Goal: Information Seeking & Learning: Learn about a topic

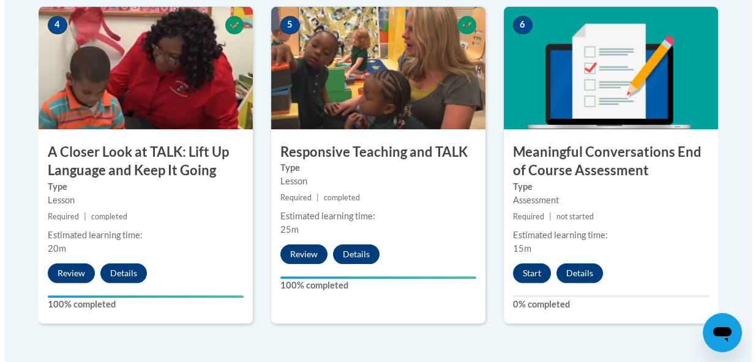
scroll to position [767, 0]
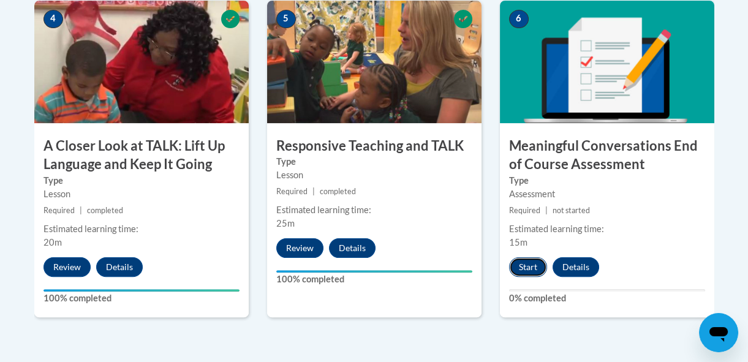
click at [517, 268] on button "Start" at bounding box center [528, 267] width 38 height 20
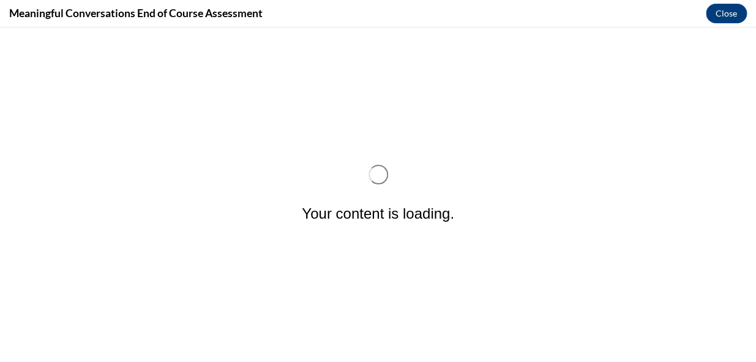
scroll to position [0, 0]
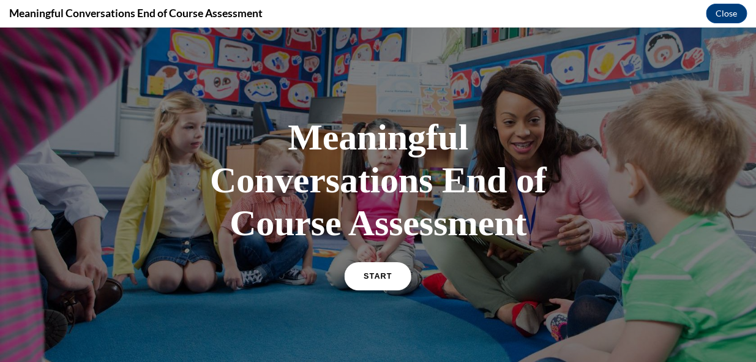
click at [372, 276] on span "START" at bounding box center [378, 276] width 28 height 9
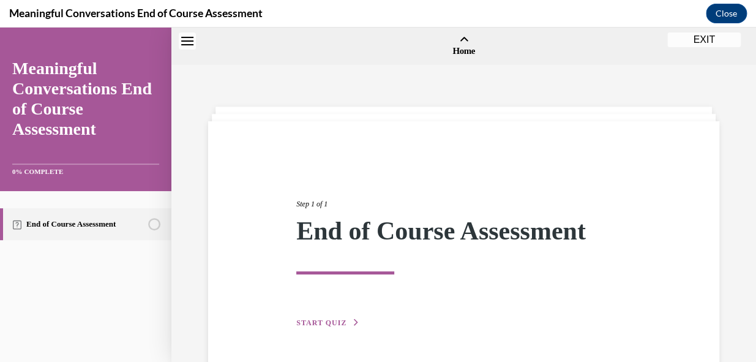
scroll to position [37, 0]
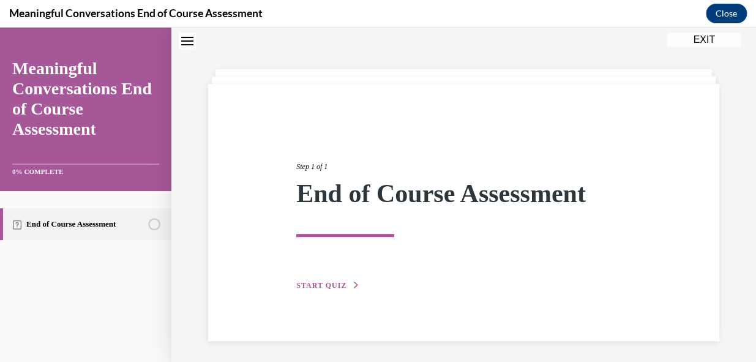
click at [341, 281] on span "START QUIZ" at bounding box center [321, 285] width 50 height 9
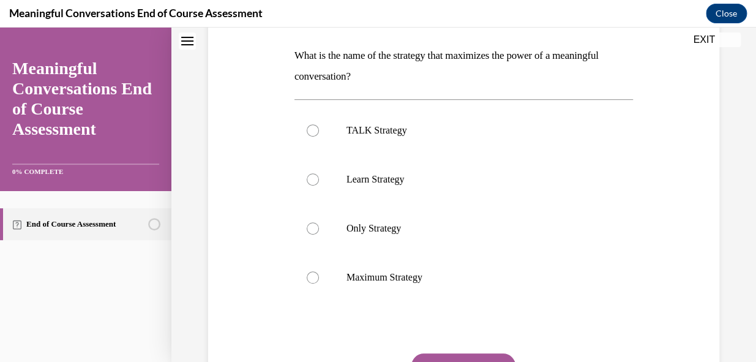
scroll to position [189, 0]
click at [310, 142] on label "TALK Strategy" at bounding box center [464, 129] width 339 height 49
click at [310, 135] on input "TALK Strategy" at bounding box center [313, 129] width 12 height 12
radio input "true"
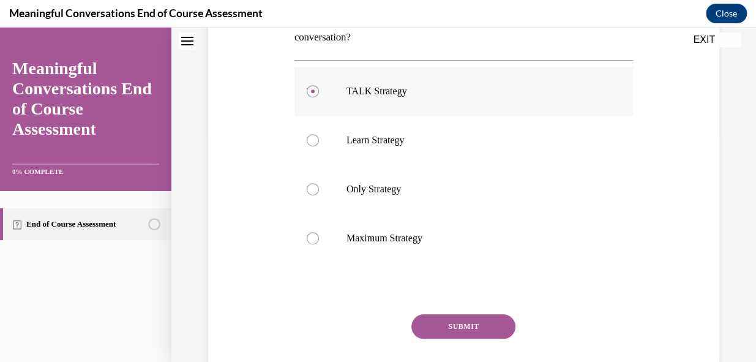
scroll to position [254, 0]
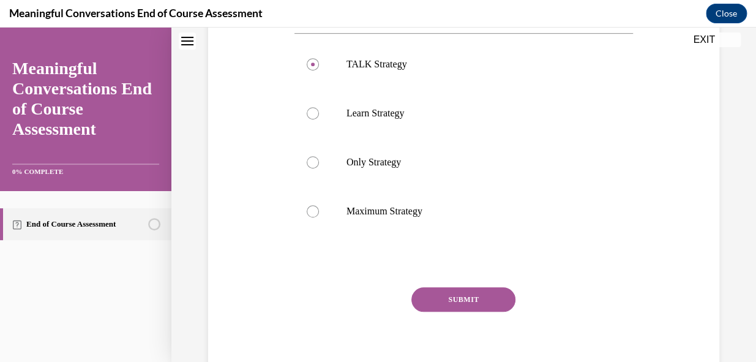
click at [471, 299] on button "SUBMIT" at bounding box center [463, 299] width 104 height 24
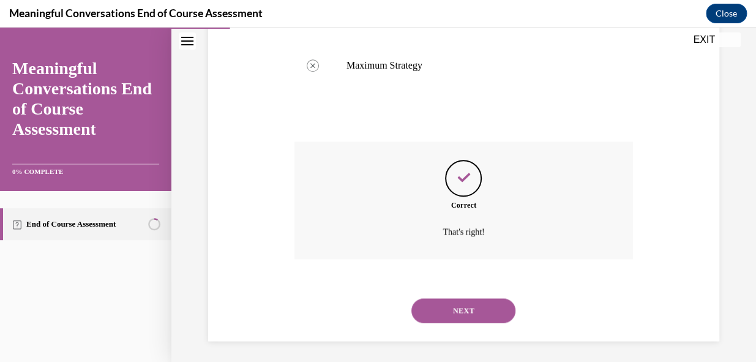
scroll to position [403, 0]
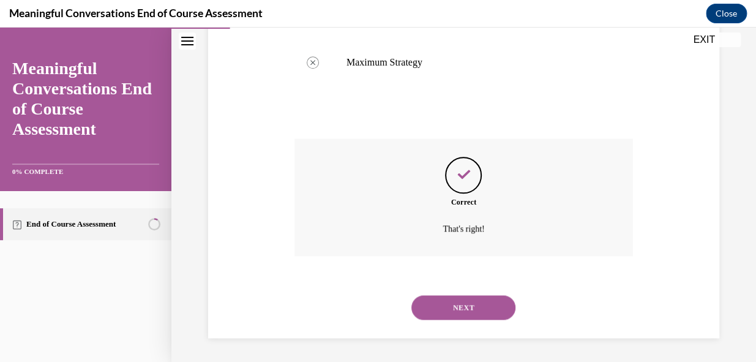
click at [465, 306] on button "NEXT" at bounding box center [463, 307] width 104 height 24
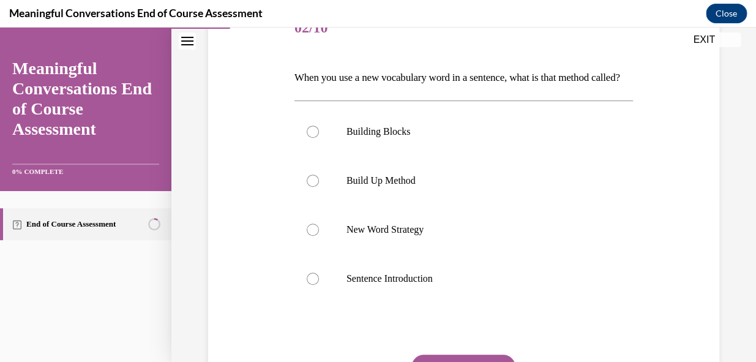
scroll to position [167, 0]
click at [309, 186] on div at bounding box center [313, 180] width 12 height 12
click at [309, 186] on input "Build Up Method" at bounding box center [313, 180] width 12 height 12
radio input "true"
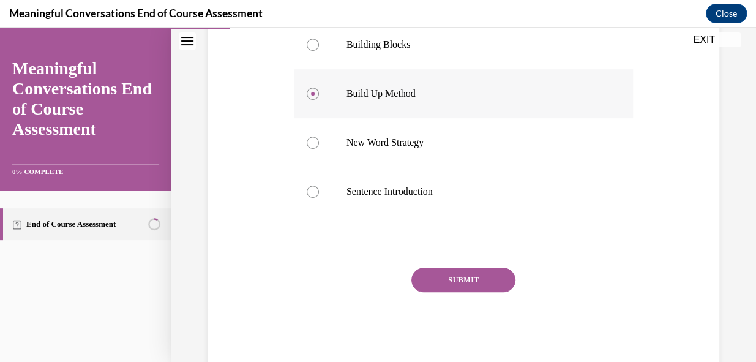
scroll to position [265, 0]
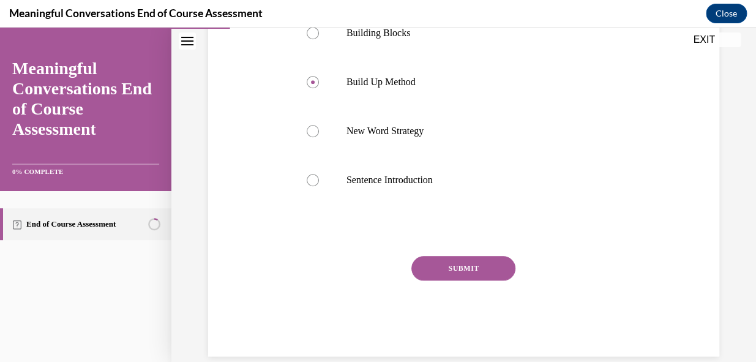
click at [465, 280] on button "SUBMIT" at bounding box center [463, 268] width 104 height 24
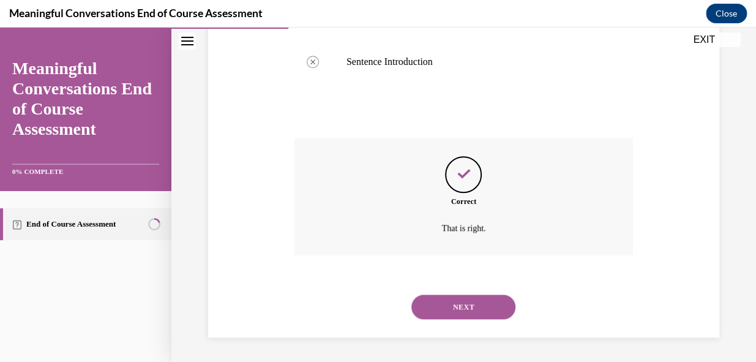
scroll to position [403, 0]
click at [462, 306] on button "NEXT" at bounding box center [463, 307] width 104 height 24
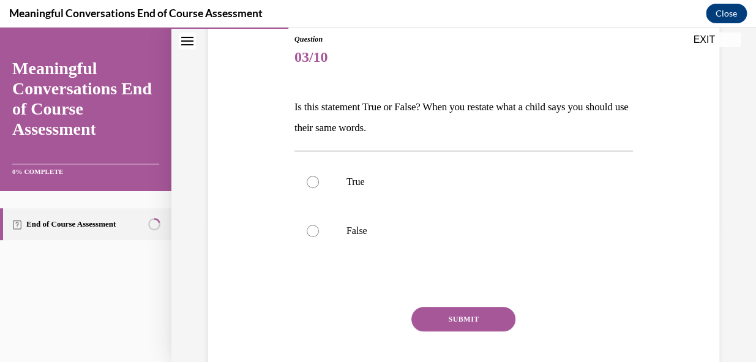
scroll to position [139, 0]
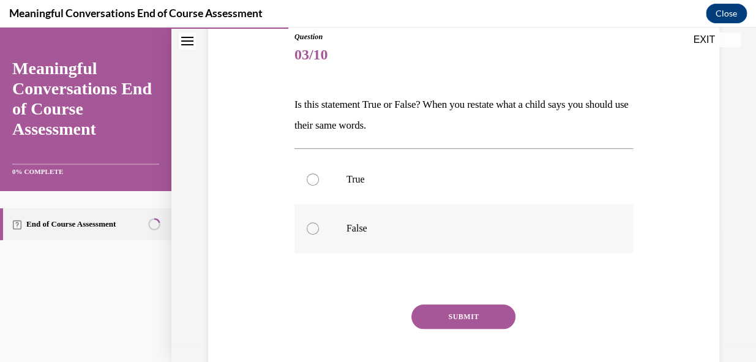
click at [312, 230] on div at bounding box center [313, 228] width 12 height 12
click at [312, 230] on input "False" at bounding box center [313, 228] width 12 height 12
radio input "true"
click at [462, 319] on button "SUBMIT" at bounding box center [463, 316] width 104 height 24
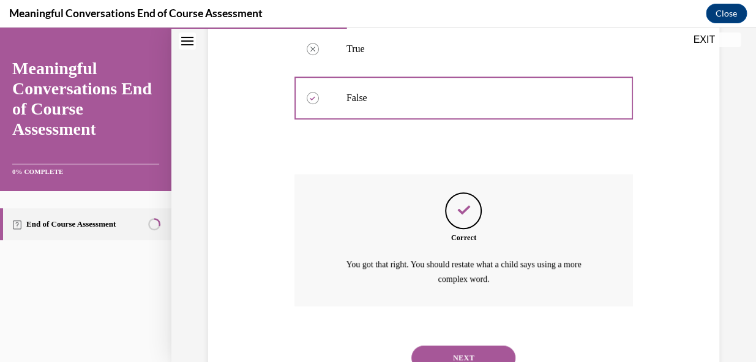
scroll to position [319, 0]
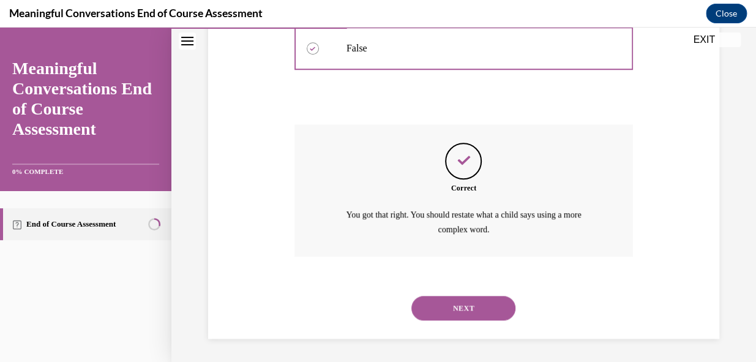
click at [459, 306] on button "NEXT" at bounding box center [463, 308] width 104 height 24
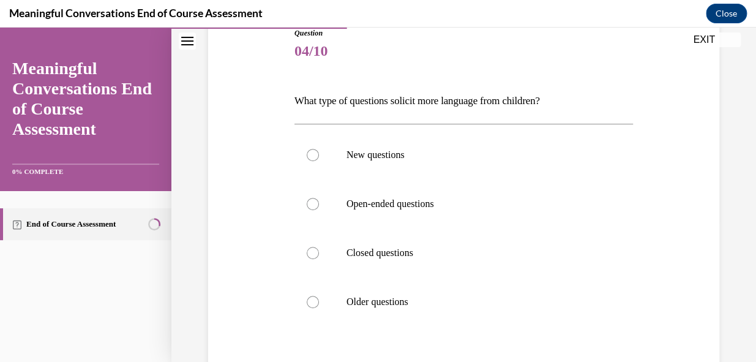
scroll to position [143, 0]
click at [313, 209] on label "Open-ended questions" at bounding box center [464, 203] width 339 height 49
click at [313, 209] on input "Open-ended questions" at bounding box center [313, 203] width 12 height 12
radio input "true"
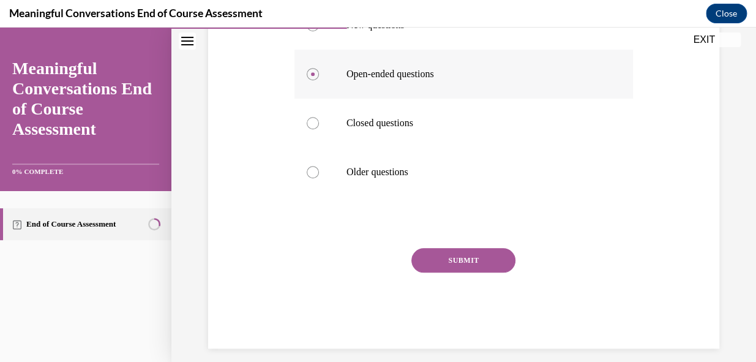
scroll to position [272, 0]
click at [459, 262] on button "SUBMIT" at bounding box center [463, 260] width 104 height 24
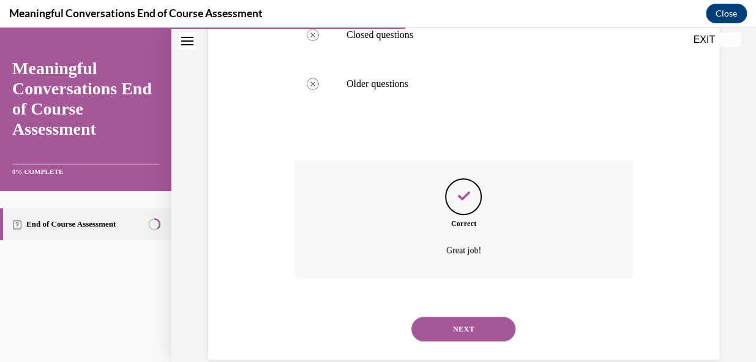
scroll to position [382, 0]
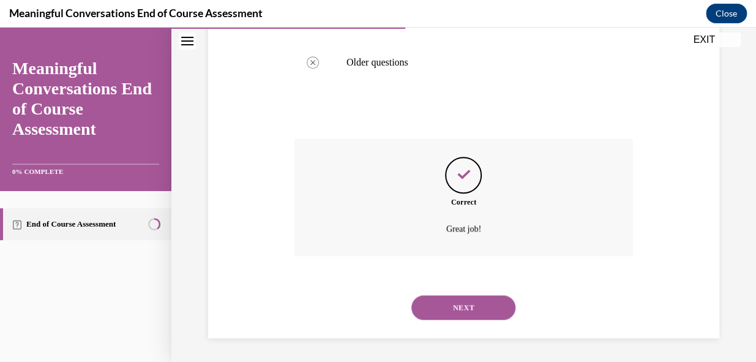
click at [460, 310] on button "NEXT" at bounding box center [463, 307] width 104 height 24
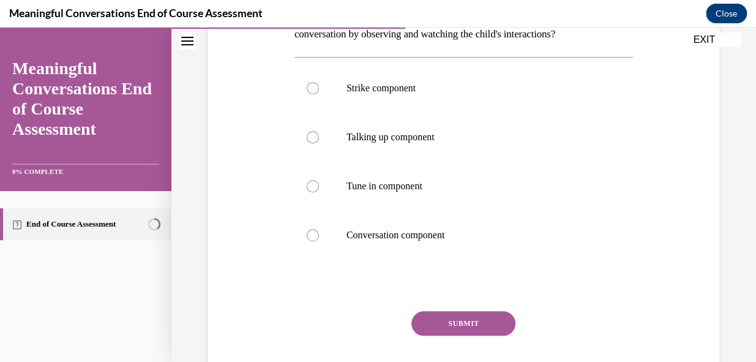
scroll to position [236, 0]
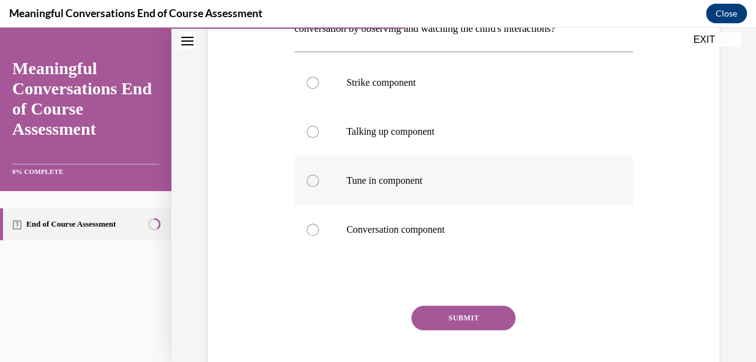
click at [317, 189] on label "Tune in component" at bounding box center [464, 180] width 339 height 49
click at [317, 187] on input "Tune in component" at bounding box center [313, 181] width 12 height 12
radio input "true"
click at [460, 318] on button "SUBMIT" at bounding box center [463, 318] width 104 height 24
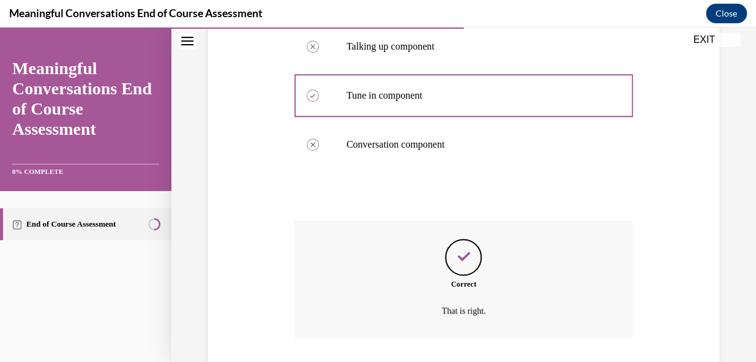
scroll to position [403, 0]
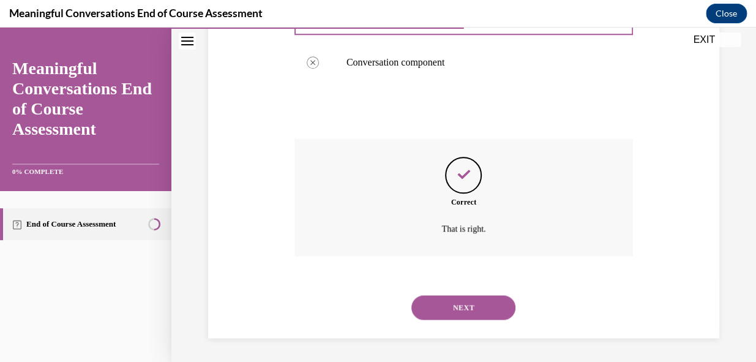
click at [462, 309] on button "NEXT" at bounding box center [463, 307] width 104 height 24
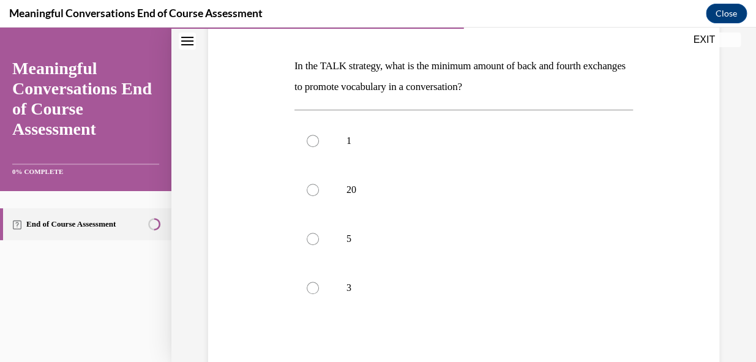
scroll to position [183, 0]
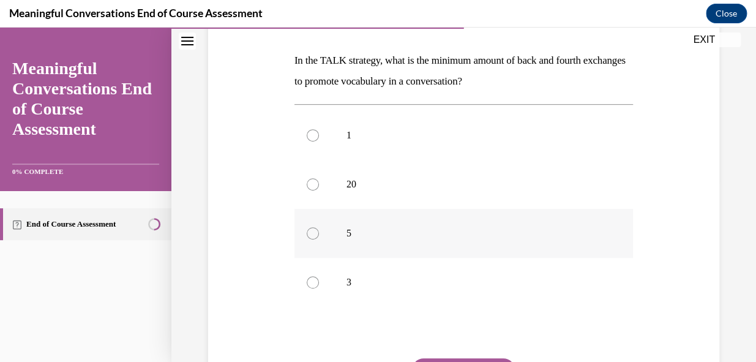
click at [307, 241] on label "5" at bounding box center [464, 233] width 339 height 49
click at [307, 239] on input "5" at bounding box center [313, 233] width 12 height 12
radio input "true"
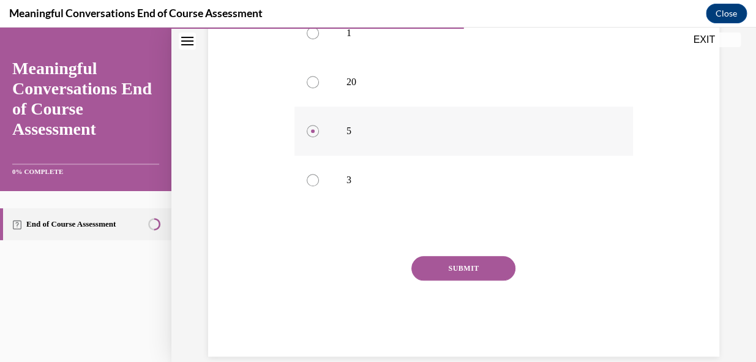
scroll to position [304, 0]
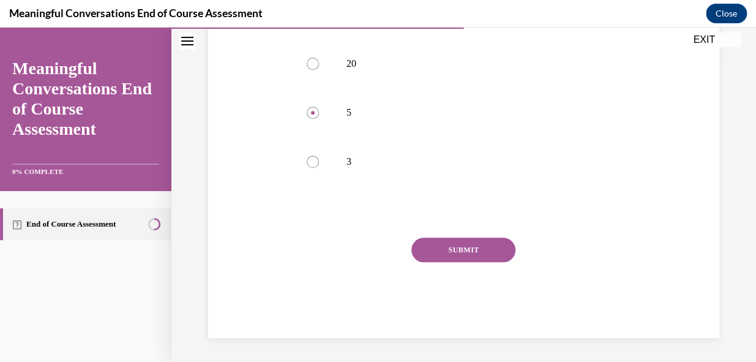
click at [465, 245] on button "SUBMIT" at bounding box center [463, 250] width 104 height 24
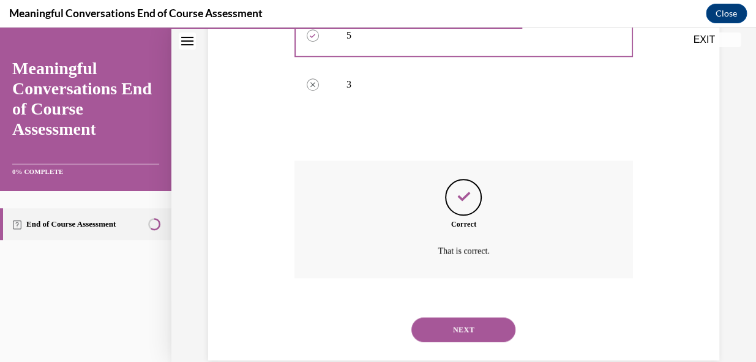
scroll to position [403, 0]
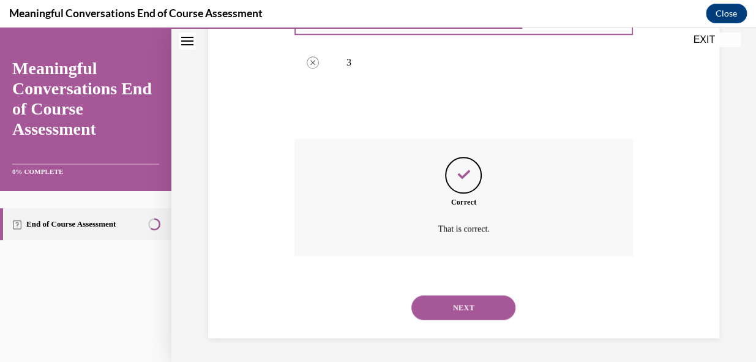
click at [455, 315] on button "NEXT" at bounding box center [463, 307] width 104 height 24
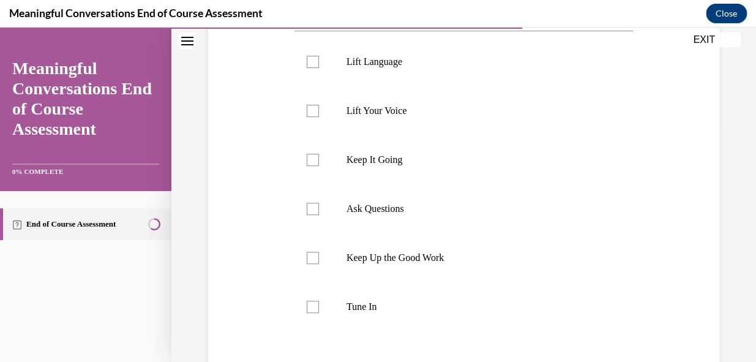
scroll to position [236, 0]
click at [312, 313] on label "Tune In" at bounding box center [464, 306] width 339 height 49
click at [312, 312] on input "Tune In" at bounding box center [313, 306] width 12 height 12
checkbox input "true"
click at [317, 211] on div at bounding box center [313, 208] width 12 height 12
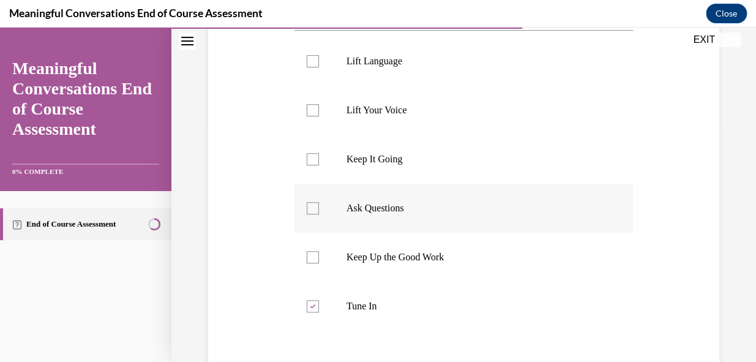
click at [317, 211] on input "Ask Questions" at bounding box center [313, 208] width 12 height 12
checkbox input "true"
click at [312, 73] on label "Lift Language" at bounding box center [464, 61] width 339 height 49
click at [312, 67] on input "Lift Language" at bounding box center [313, 61] width 12 height 12
checkbox input "true"
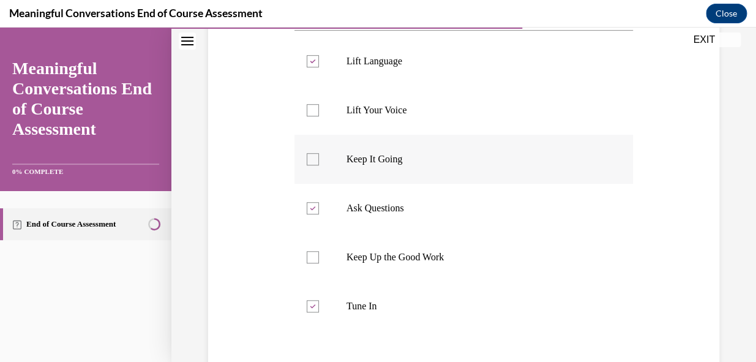
click at [304, 166] on label "Keep It Going" at bounding box center [464, 159] width 339 height 49
click at [307, 165] on input "Keep It Going" at bounding box center [313, 159] width 12 height 12
checkbox input "true"
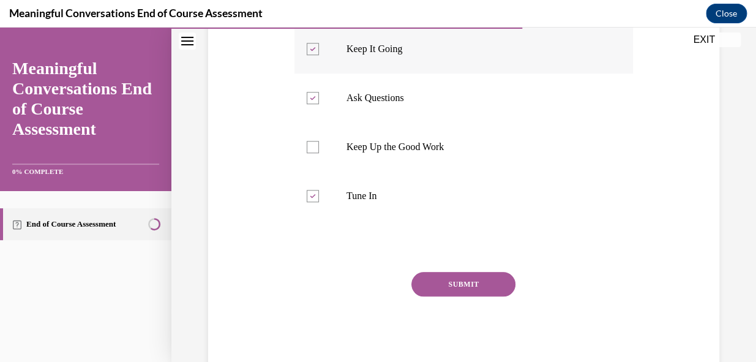
scroll to position [355, 0]
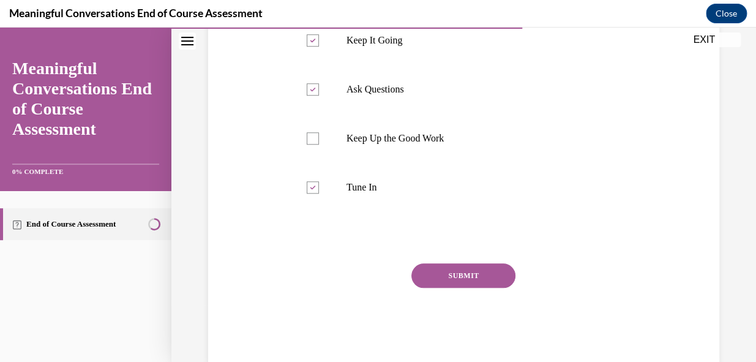
click at [454, 278] on button "SUBMIT" at bounding box center [463, 275] width 104 height 24
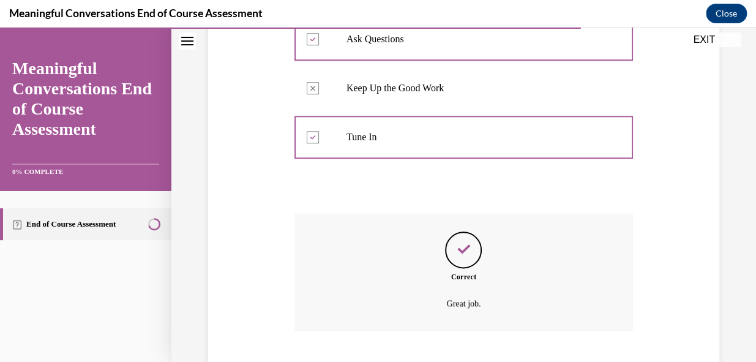
scroll to position [480, 0]
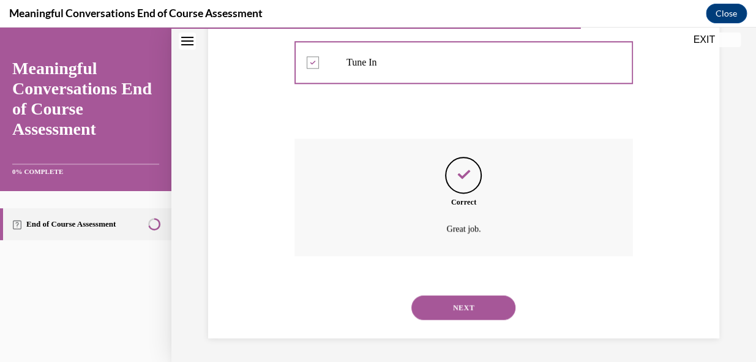
click at [459, 312] on button "NEXT" at bounding box center [463, 307] width 104 height 24
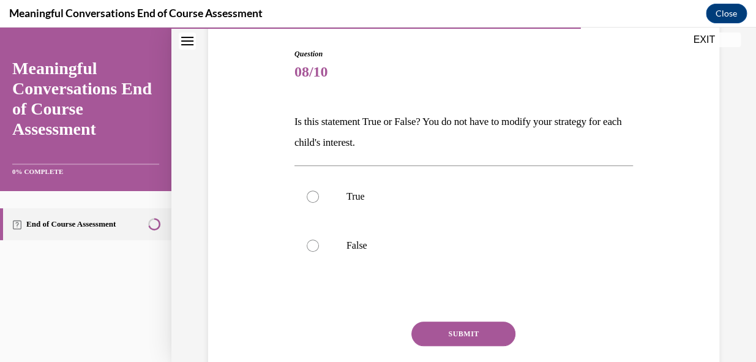
scroll to position [122, 0]
click at [319, 247] on label "False" at bounding box center [464, 244] width 339 height 49
click at [319, 247] on input "False" at bounding box center [313, 245] width 12 height 12
radio input "true"
click at [474, 332] on button "SUBMIT" at bounding box center [463, 333] width 104 height 24
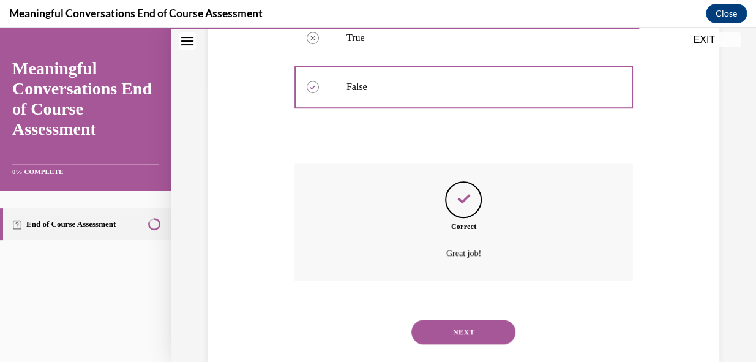
scroll to position [305, 0]
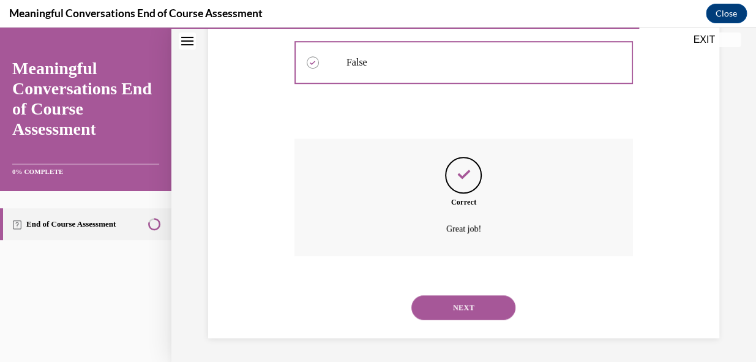
click at [457, 317] on button "NEXT" at bounding box center [463, 307] width 104 height 24
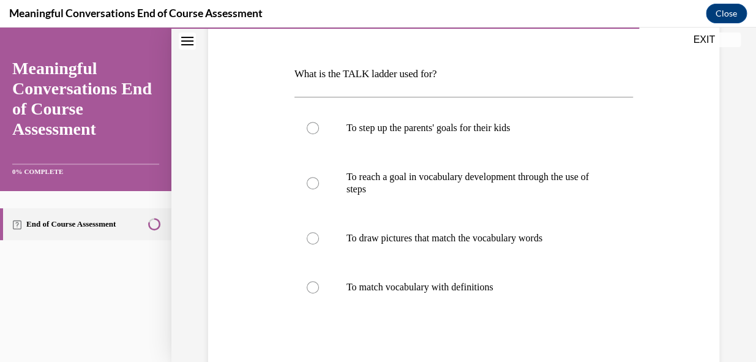
scroll to position [170, 0]
click at [538, 176] on p "To reach a goal in vocabulary development through the use of steps" at bounding box center [475, 182] width 256 height 24
click at [319, 176] on input "To reach a goal in vocabulary development through the use of steps" at bounding box center [313, 182] width 12 height 12
radio input "true"
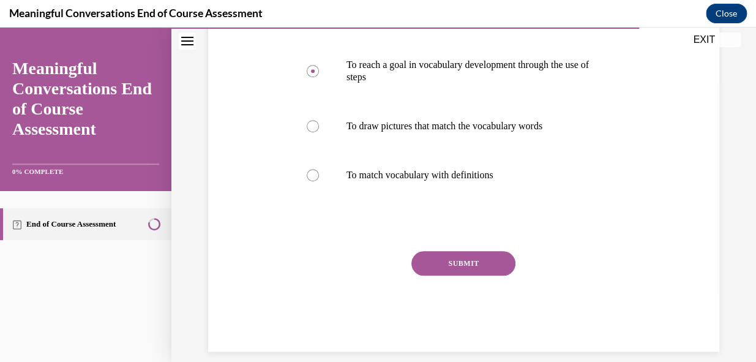
click at [465, 265] on button "SUBMIT" at bounding box center [463, 263] width 104 height 24
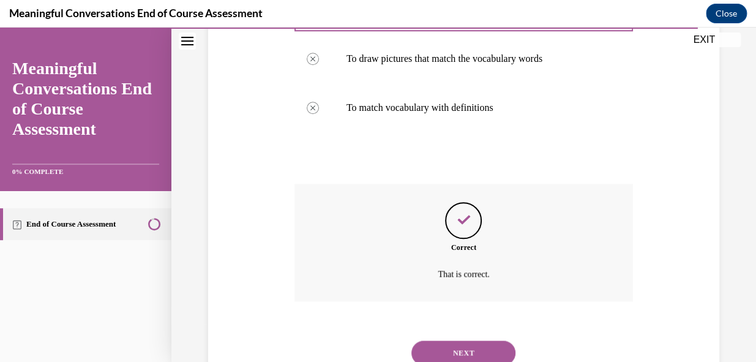
scroll to position [394, 0]
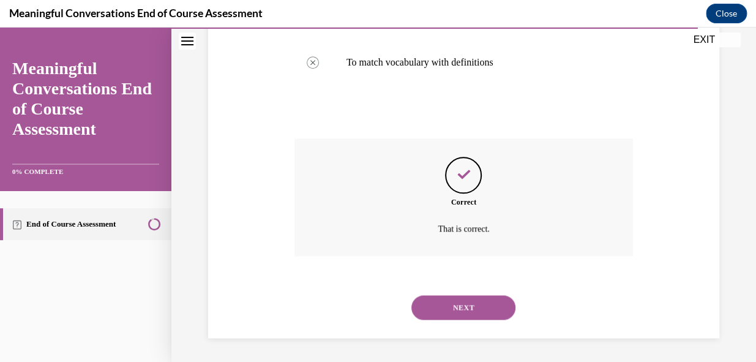
click at [466, 303] on button "NEXT" at bounding box center [463, 307] width 104 height 24
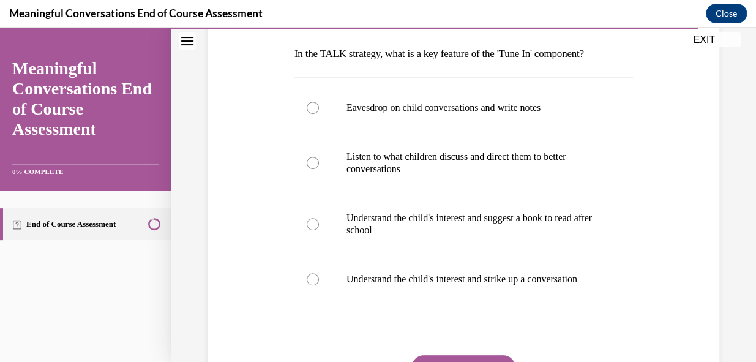
scroll to position [196, 0]
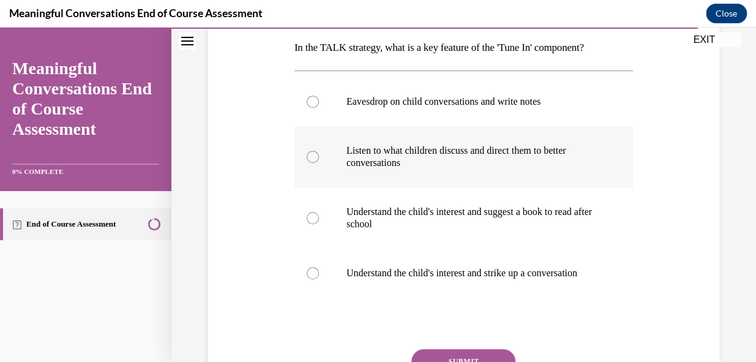
click at [313, 156] on div at bounding box center [313, 157] width 12 height 12
click at [313, 156] on input "Listen to what children discuss and direct them to better conversations" at bounding box center [313, 157] width 12 height 12
radio input "true"
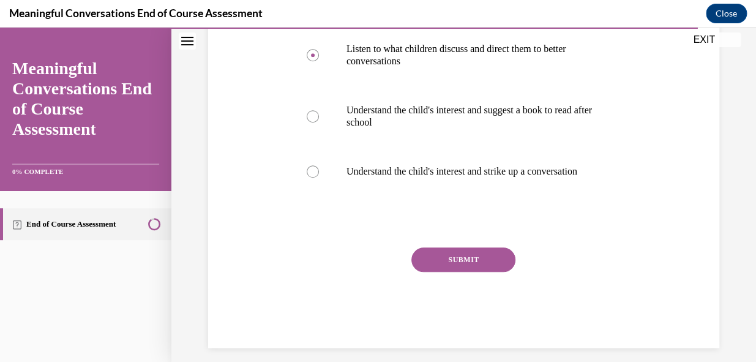
click at [450, 271] on button "SUBMIT" at bounding box center [463, 259] width 104 height 24
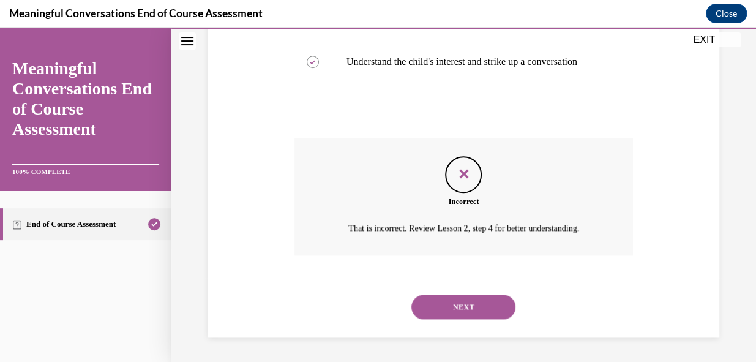
scroll to position [419, 0]
click at [459, 310] on button "NEXT" at bounding box center [463, 307] width 104 height 24
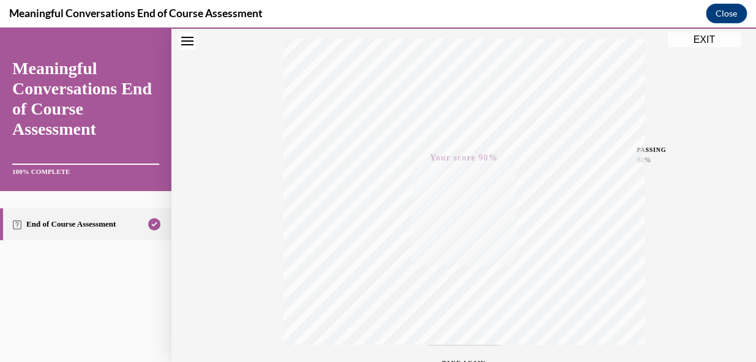
scroll to position [293, 0]
click at [707, 39] on button "EXIT" at bounding box center [703, 39] width 73 height 15
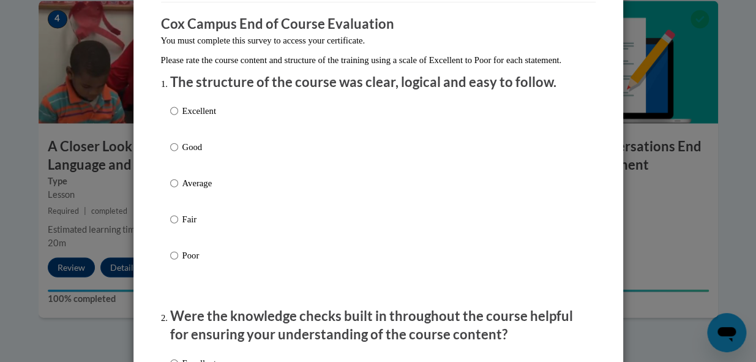
scroll to position [99, 0]
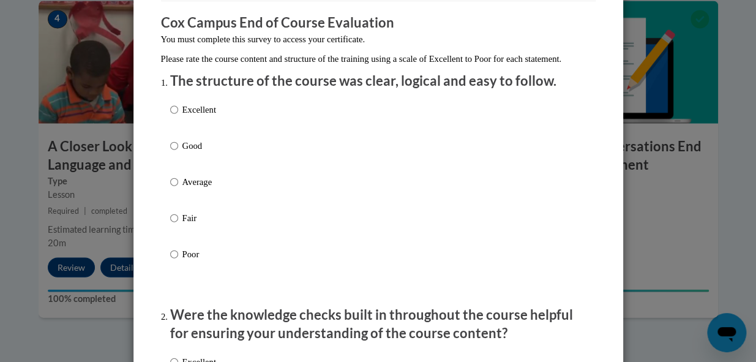
click at [205, 129] on label "Excellent" at bounding box center [193, 119] width 46 height 33
click at [178, 116] on input "Excellent" at bounding box center [174, 109] width 8 height 13
radio input "true"
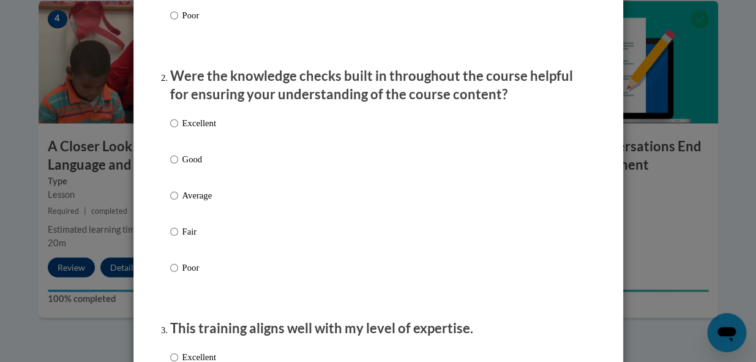
scroll to position [343, 0]
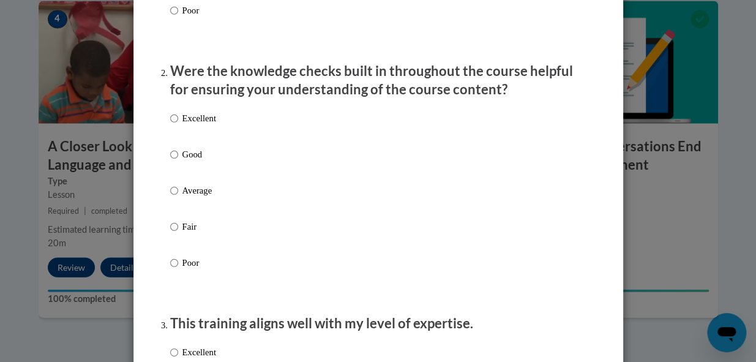
click at [194, 125] on p "Excellent" at bounding box center [199, 117] width 34 height 13
click at [178, 125] on input "Excellent" at bounding box center [174, 117] width 8 height 13
radio input "true"
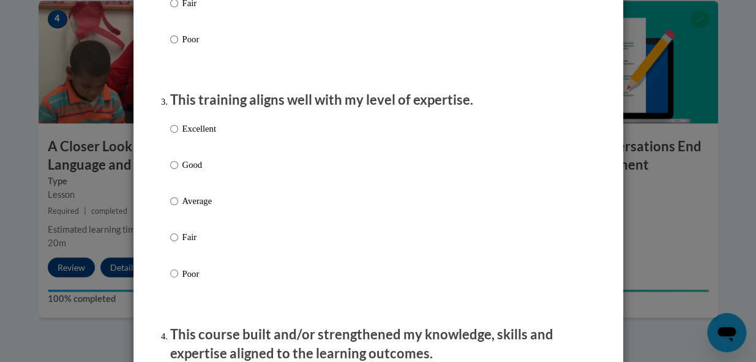
scroll to position [591, 0]
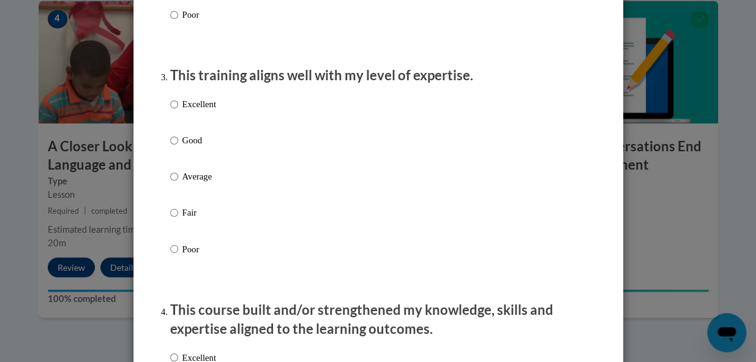
click at [193, 125] on label "Excellent" at bounding box center [193, 113] width 46 height 33
click at [178, 111] on input "Excellent" at bounding box center [174, 103] width 8 height 13
radio input "true"
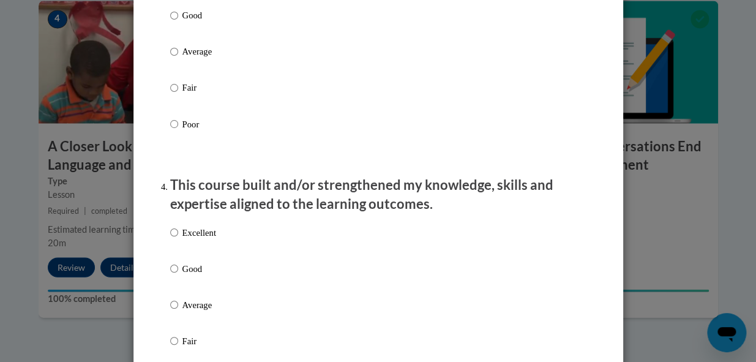
scroll to position [721, 0]
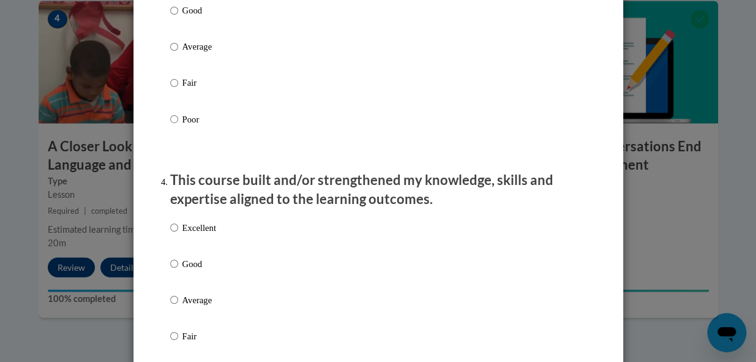
click at [187, 234] on p "Excellent" at bounding box center [199, 226] width 34 height 13
click at [178, 234] on input "Excellent" at bounding box center [174, 226] width 8 height 13
radio input "true"
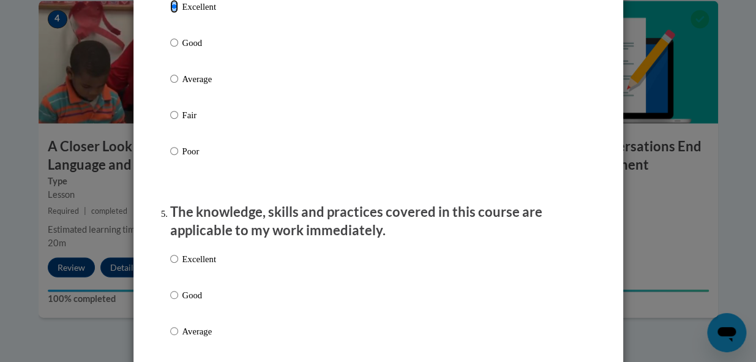
scroll to position [952, 0]
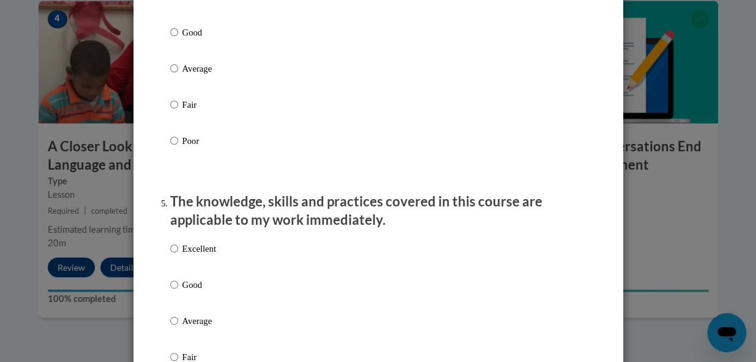
click at [197, 255] on p "Excellent" at bounding box center [199, 248] width 34 height 13
click at [178, 255] on input "Excellent" at bounding box center [174, 248] width 8 height 13
radio input "true"
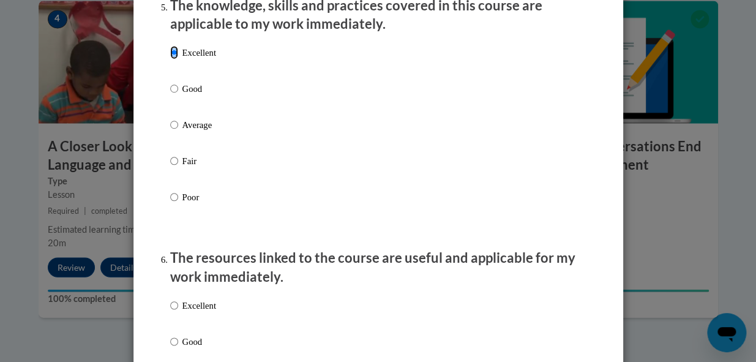
scroll to position [1148, 0]
click at [193, 312] on p "Excellent" at bounding box center [199, 304] width 34 height 13
click at [178, 312] on input "Excellent" at bounding box center [174, 304] width 8 height 13
radio input "true"
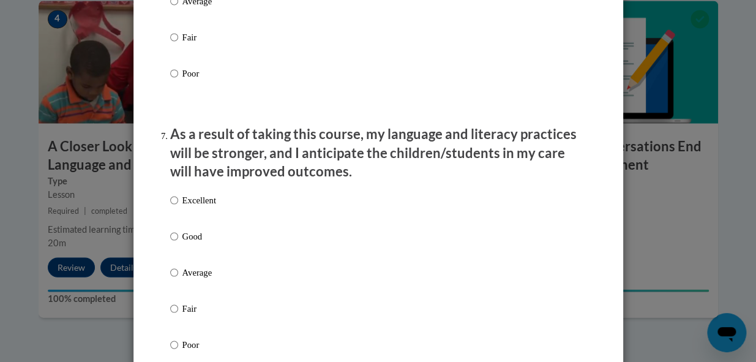
scroll to position [1525, 0]
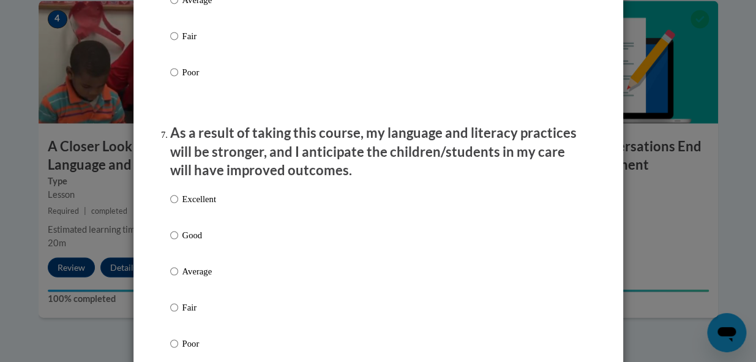
click at [189, 222] on label "Excellent" at bounding box center [193, 208] width 46 height 33
click at [178, 206] on input "Excellent" at bounding box center [174, 198] width 8 height 13
radio input "true"
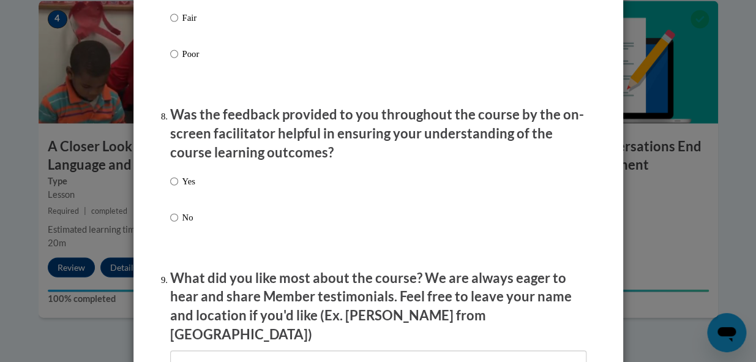
scroll to position [1822, 0]
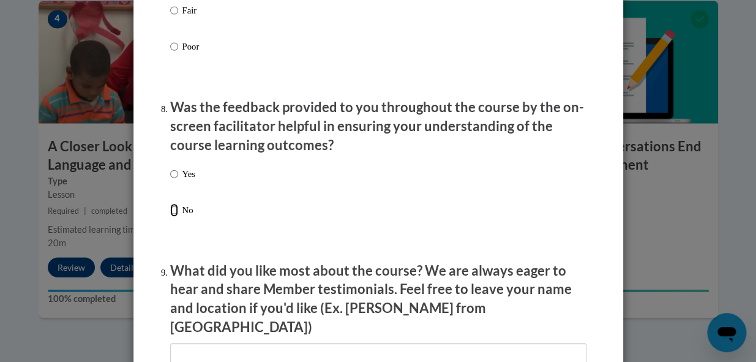
click at [171, 217] on input "No" at bounding box center [174, 209] width 8 height 13
radio input "true"
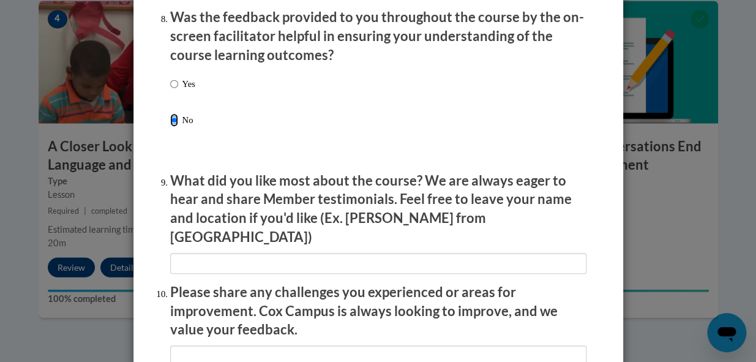
scroll to position [1913, 0]
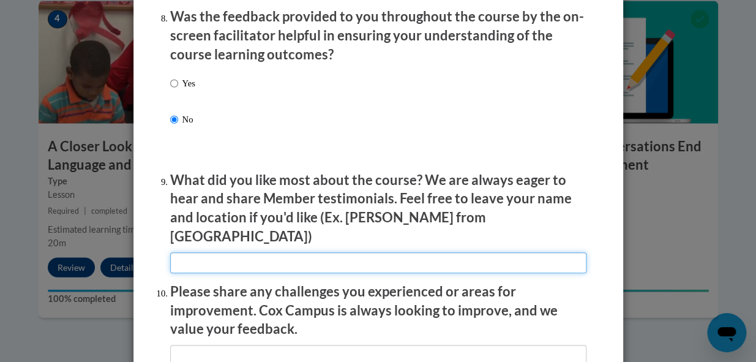
click at [258, 258] on input "textbox" at bounding box center [378, 262] width 416 height 21
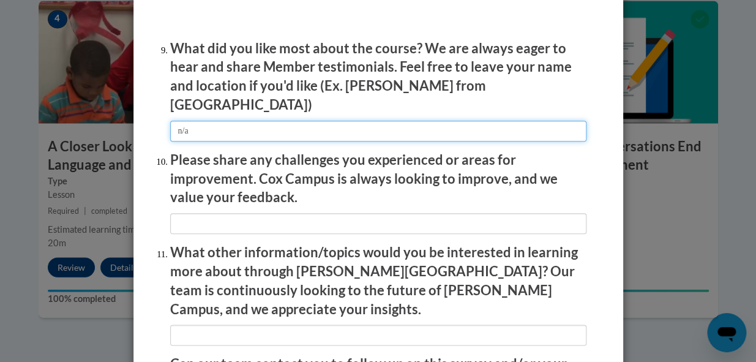
scroll to position [2079, 0]
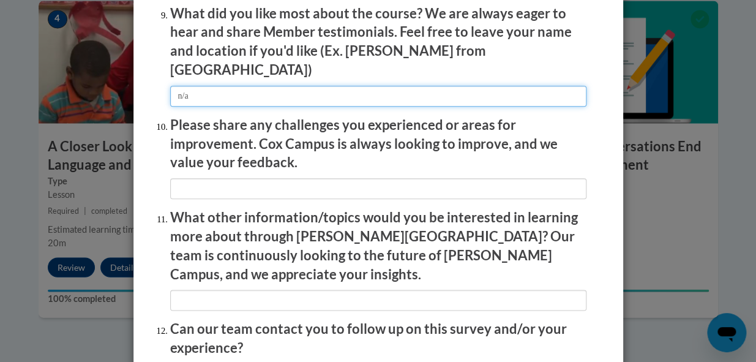
type input "n/a"
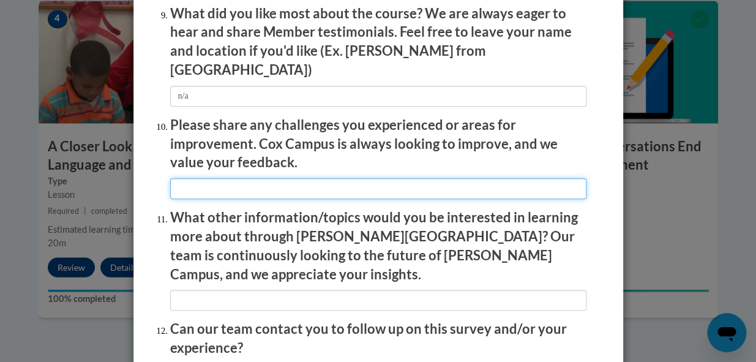
click at [277, 189] on input "textbox" at bounding box center [378, 188] width 416 height 21
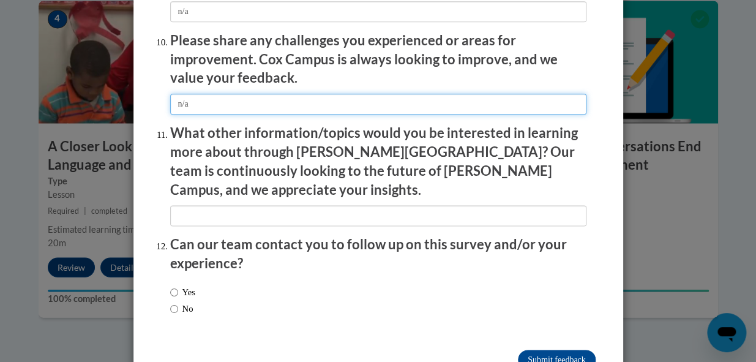
scroll to position [2186, 0]
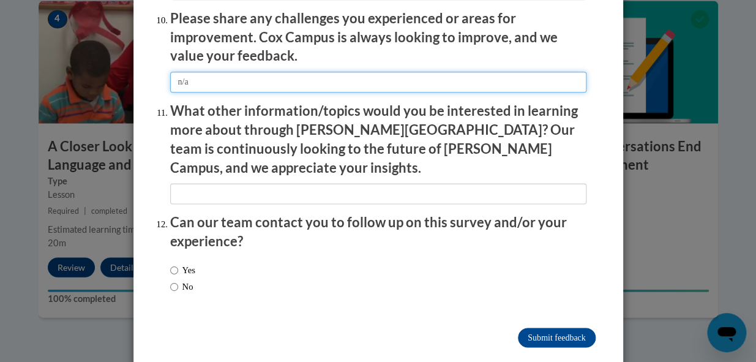
type input "n/a"
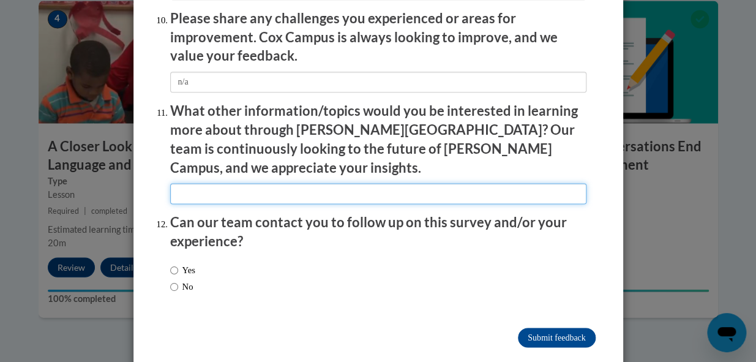
click at [223, 183] on input "textbox" at bounding box center [378, 193] width 416 height 21
type input "n/a"
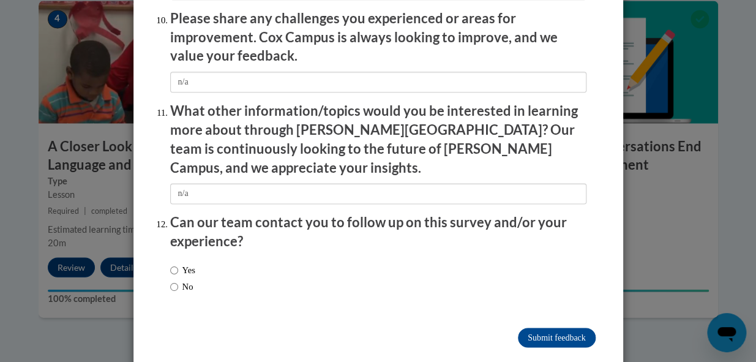
click at [180, 263] on label "Yes" at bounding box center [182, 269] width 25 height 13
click at [178, 263] on input "Yes" at bounding box center [174, 269] width 8 height 13
radio input "true"
click at [558, 328] on input "Submit feedback" at bounding box center [556, 338] width 77 height 20
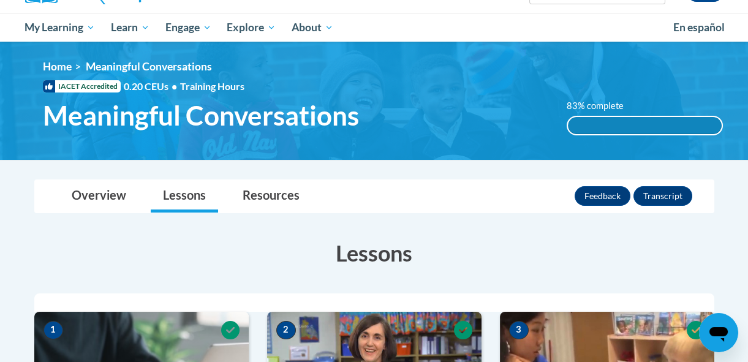
scroll to position [114, 0]
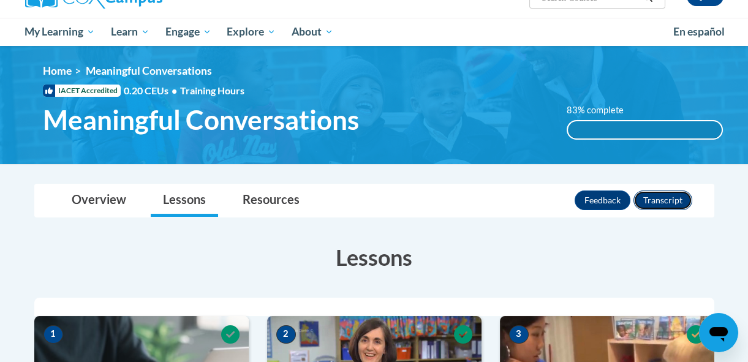
click at [667, 201] on button "Transcript" at bounding box center [662, 200] width 59 height 20
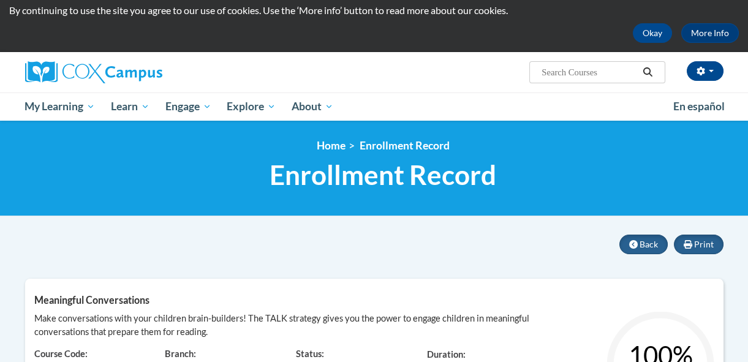
scroll to position [37, 0]
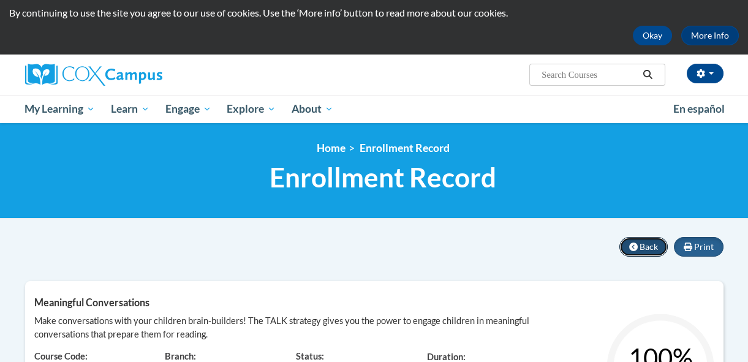
click at [639, 246] on button "Back" at bounding box center [643, 247] width 48 height 20
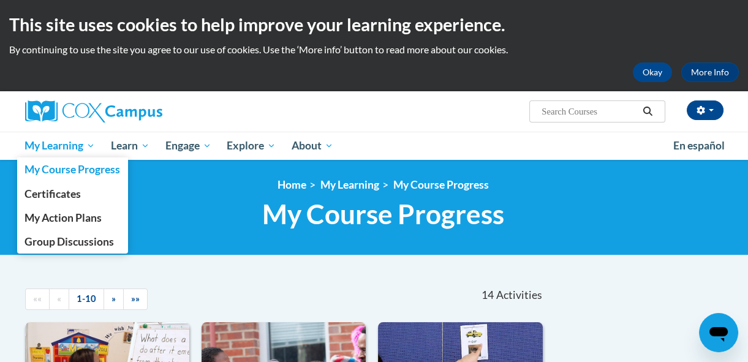
click at [95, 152] on span "My Learning" at bounding box center [59, 145] width 70 height 15
click at [86, 220] on span "My Action Plans" at bounding box center [62, 217] width 77 height 13
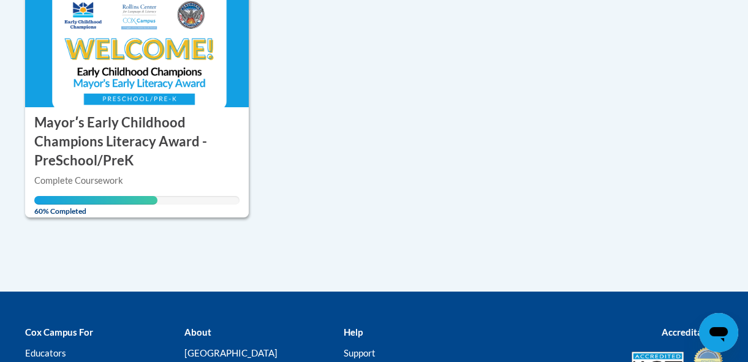
scroll to position [332, 0]
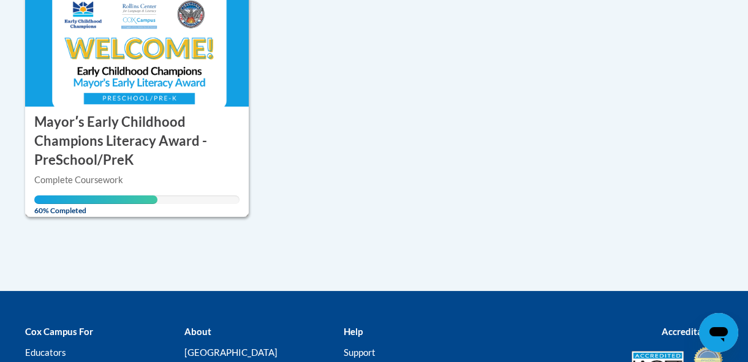
click at [126, 134] on h3 "Mayorʹs Early Childhood Champions Literacy Award - PreSchool/PreK" at bounding box center [137, 141] width 206 height 56
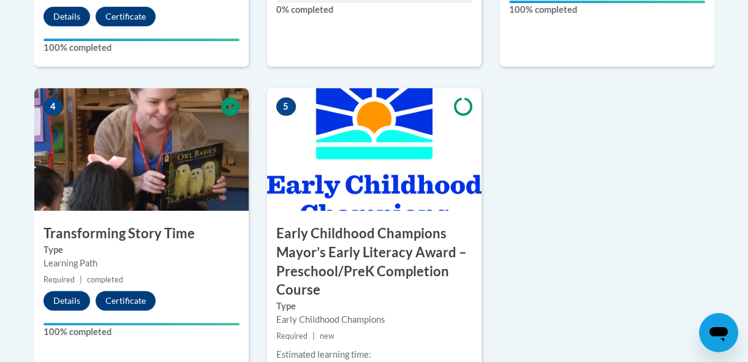
scroll to position [756, 0]
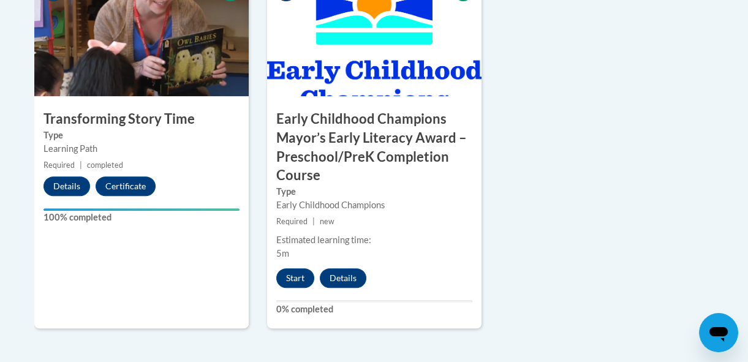
click at [601, 250] on div "1 An Ecosystem Approach to Developing the Foundation for Reading in the Early Y…" at bounding box center [374, 0] width 698 height 697
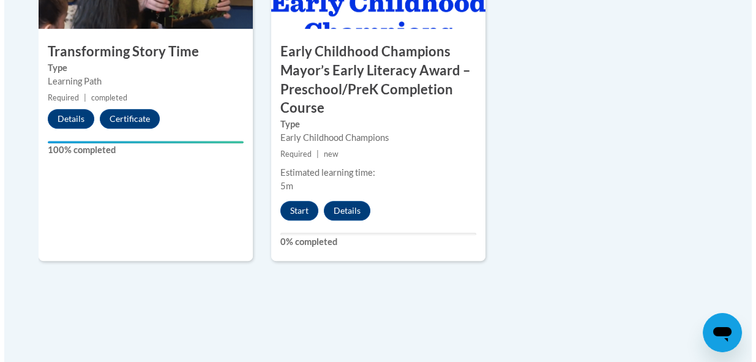
scroll to position [936, 0]
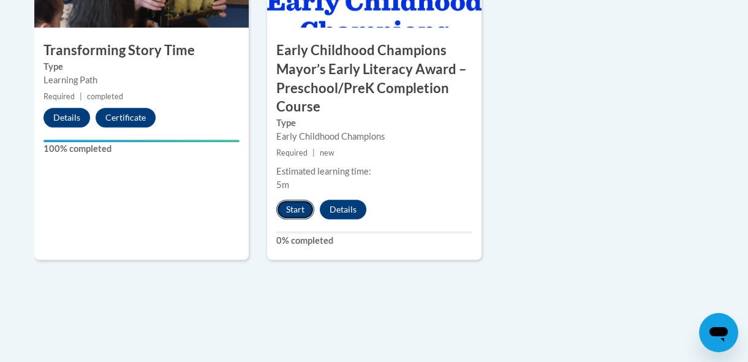
click at [291, 214] on button "Start" at bounding box center [295, 210] width 38 height 20
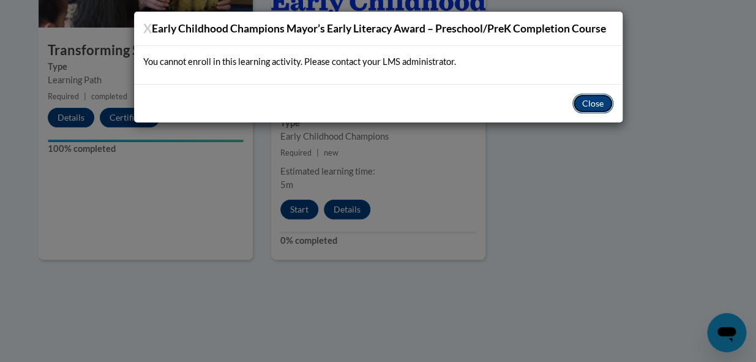
click at [605, 100] on button "Close" at bounding box center [593, 104] width 41 height 20
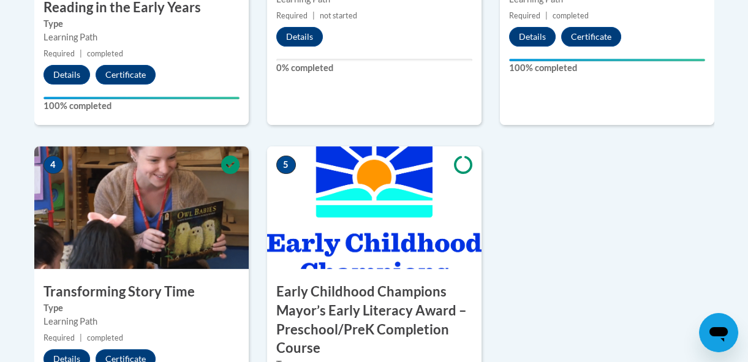
scroll to position [683, 0]
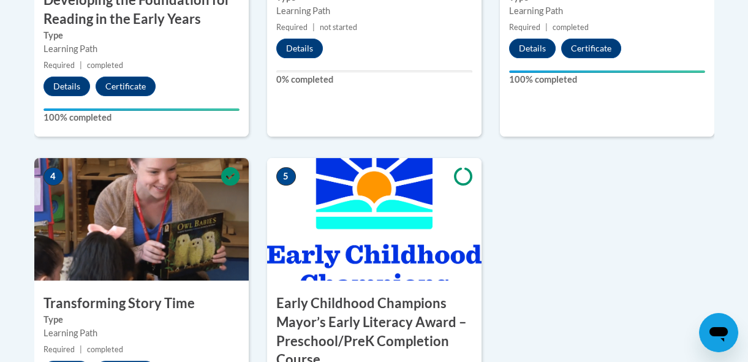
click at [581, 251] on div "1 An Ecosystem Approach to Developing the Foundation for Reading in the Early Y…" at bounding box center [374, 184] width 698 height 697
click at [579, 268] on div "1 An Ecosystem Approach to Developing the Foundation for Reading in the Early Y…" at bounding box center [374, 184] width 698 height 697
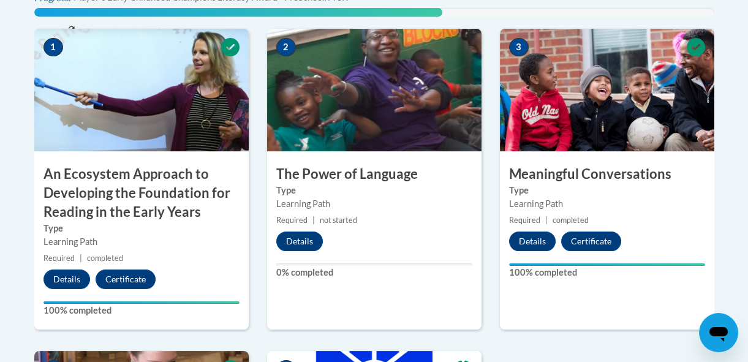
scroll to position [487, 0]
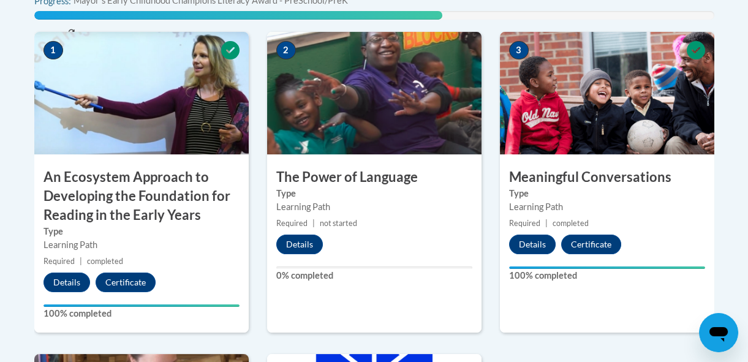
click at [615, 292] on div "3 Meaningful Conversations Type Learning Path Required | completed Details Cert…" at bounding box center [607, 182] width 214 height 301
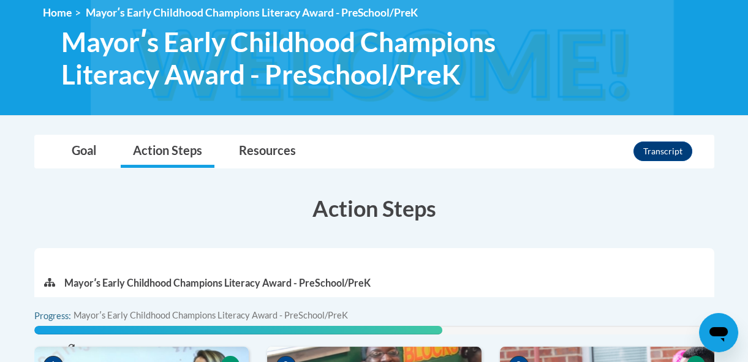
scroll to position [171, 0]
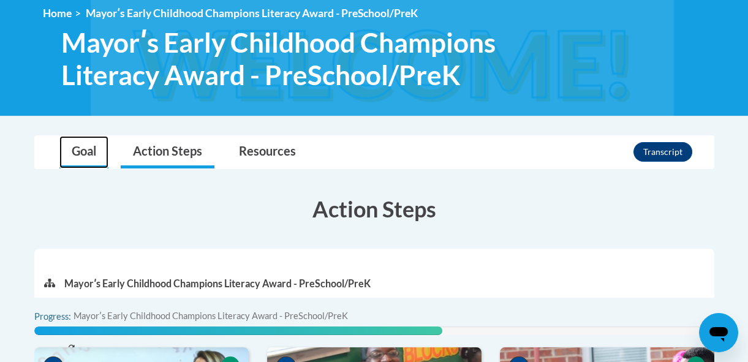
click at [76, 156] on link "Goal" at bounding box center [83, 152] width 49 height 32
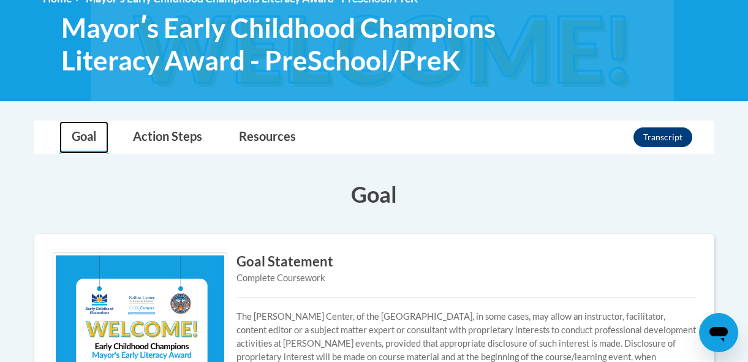
scroll to position [183, 0]
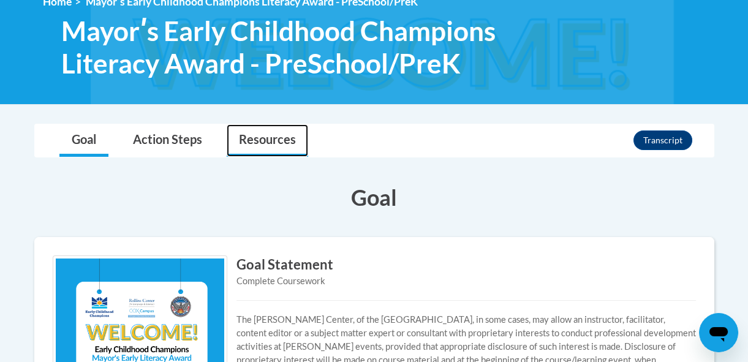
click at [269, 143] on link "Resources" at bounding box center [267, 140] width 81 height 32
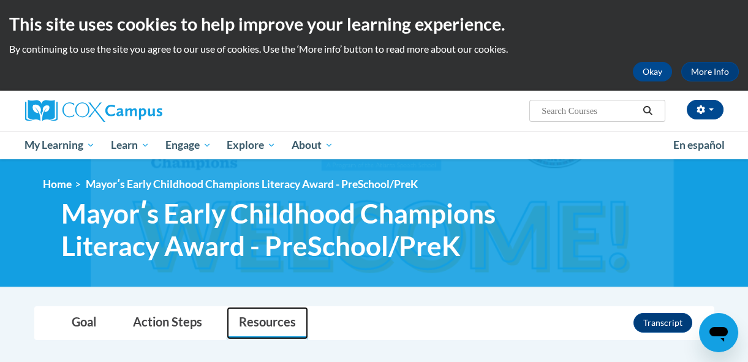
scroll to position [0, 0]
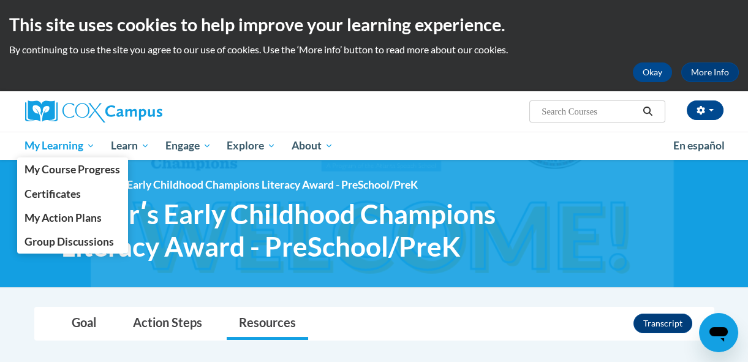
click at [86, 145] on span "My Learning" at bounding box center [59, 145] width 70 height 15
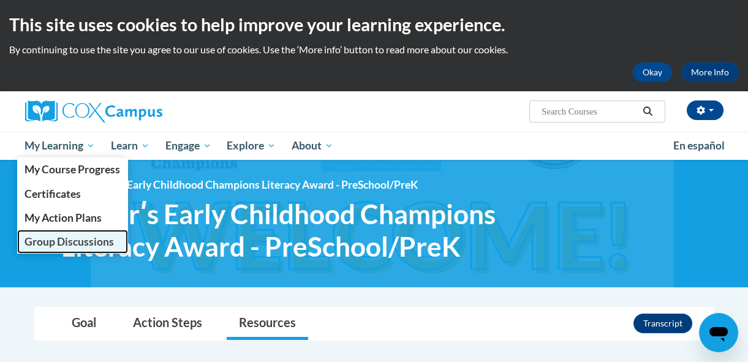
click at [81, 242] on span "Group Discussions" at bounding box center [68, 241] width 89 height 13
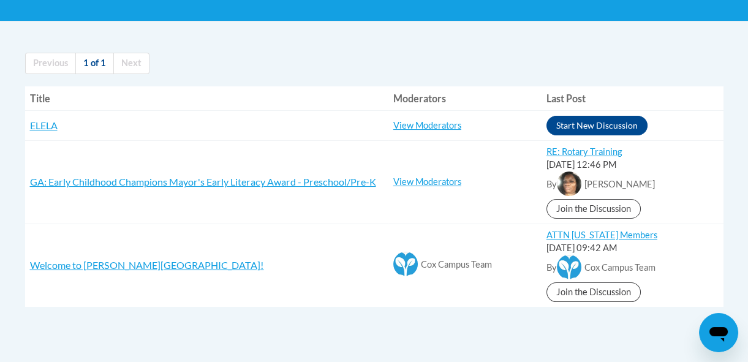
scroll to position [235, 0]
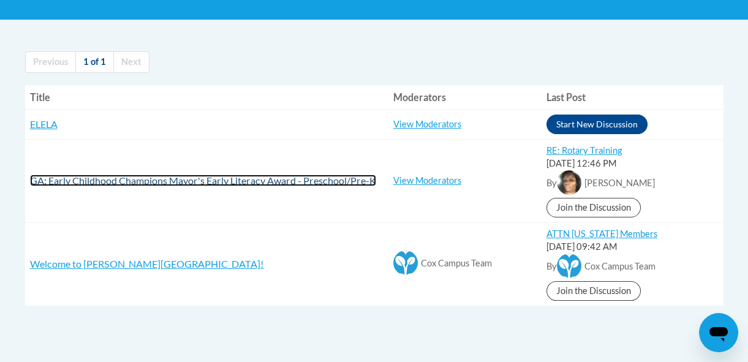
click at [217, 185] on span "GA: Early Childhood Champions Mayor's Early Literacy Award - Preschool/Pre-K" at bounding box center [203, 181] width 346 height 12
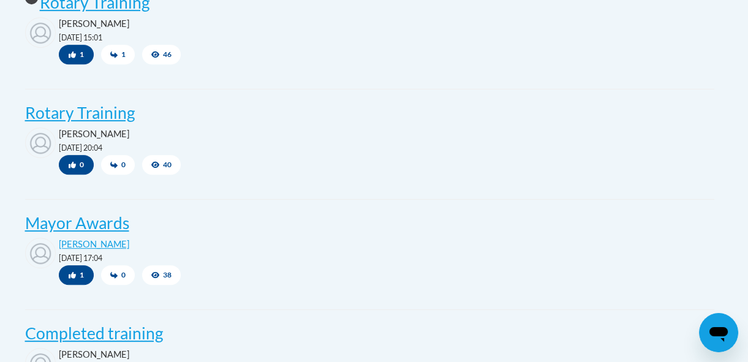
scroll to position [1056, 0]
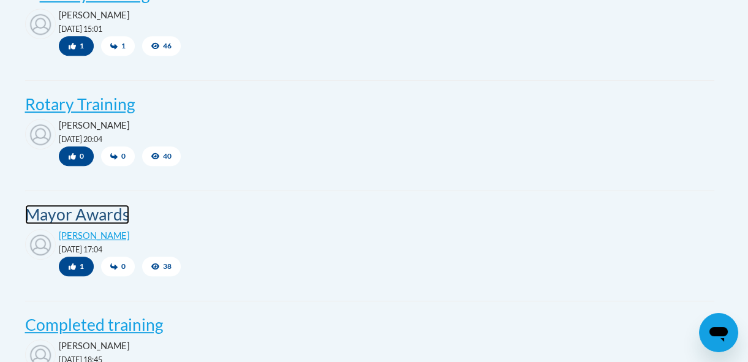
click at [103, 224] on post "Mayor Awards" at bounding box center [77, 215] width 104 height 20
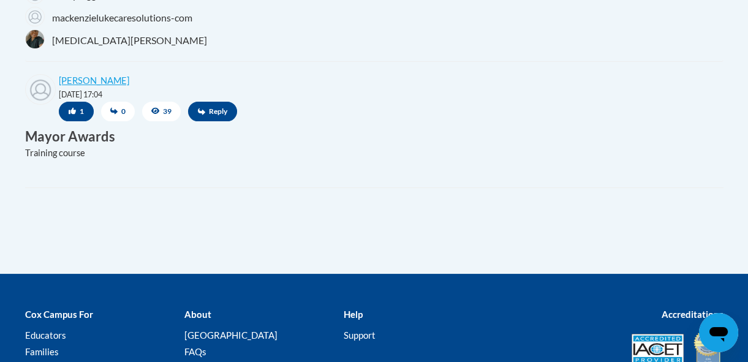
scroll to position [508, 0]
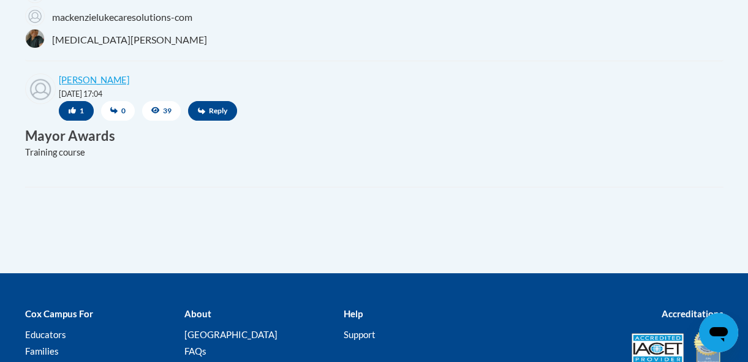
click at [73, 142] on h3 "Mayor Awards" at bounding box center [369, 136] width 689 height 19
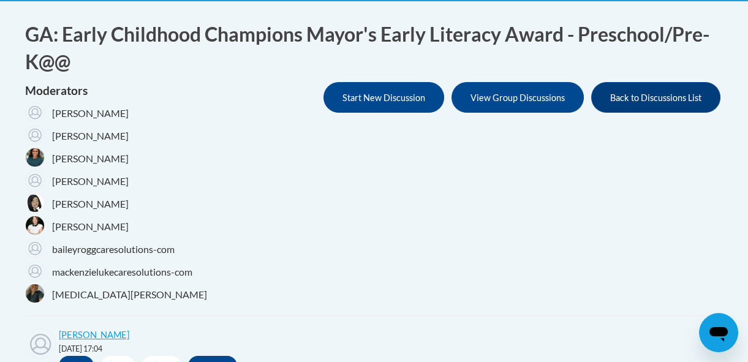
scroll to position [243, 0]
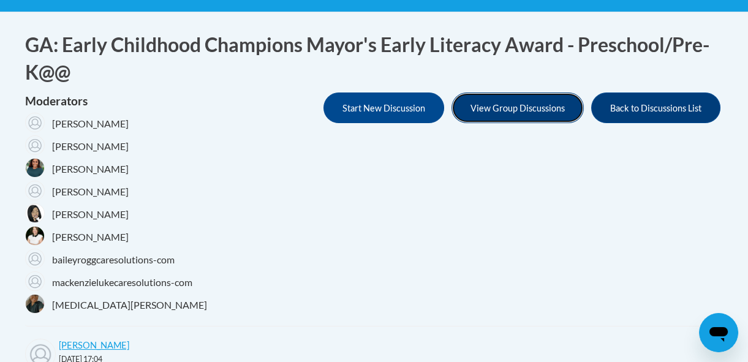
click at [524, 107] on button "View Group Discussions" at bounding box center [517, 107] width 132 height 31
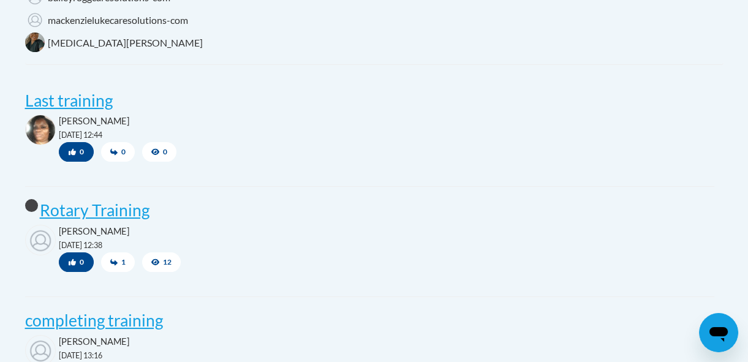
scroll to position [510, 0]
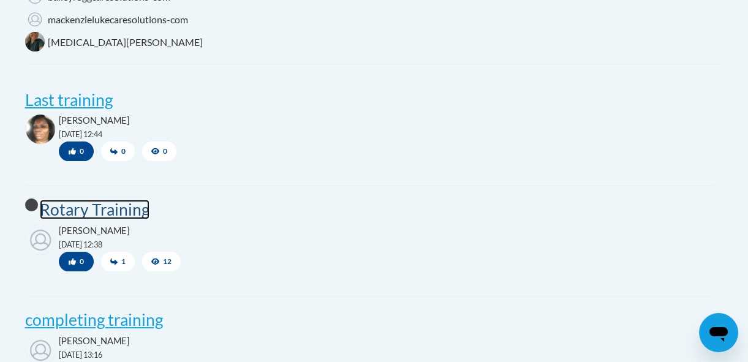
click at [120, 219] on post "Rotary Training" at bounding box center [95, 210] width 110 height 20
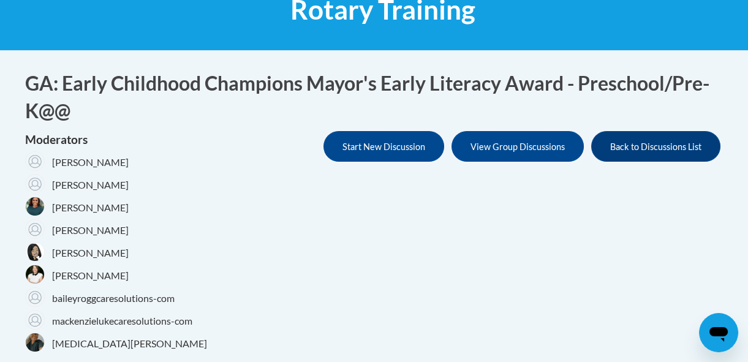
scroll to position [184, 0]
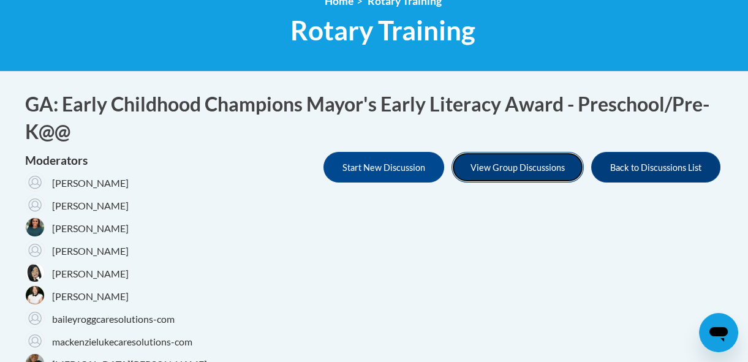
click at [503, 172] on button "View Group Discussions" at bounding box center [517, 167] width 132 height 31
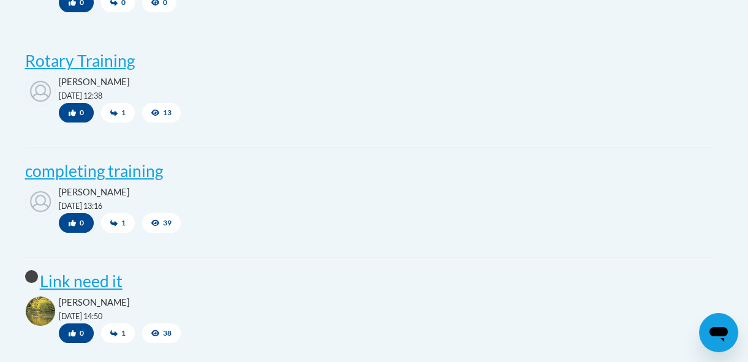
scroll to position [663, 0]
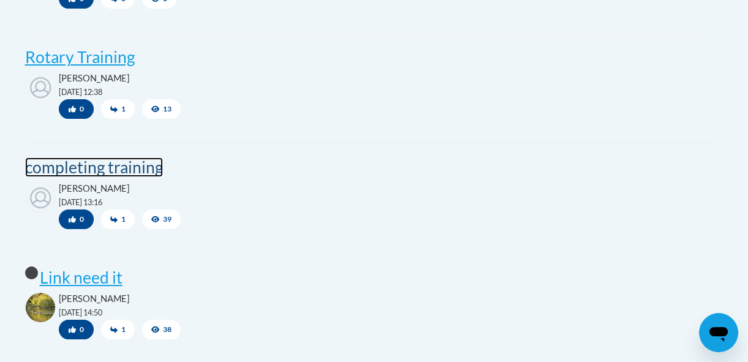
click at [132, 177] on post "completing training" at bounding box center [94, 167] width 138 height 20
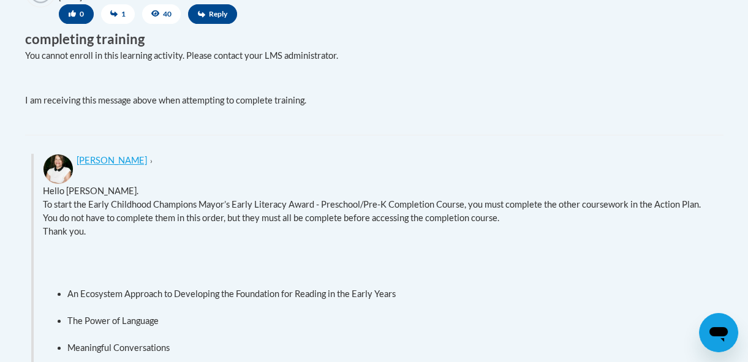
scroll to position [607, 0]
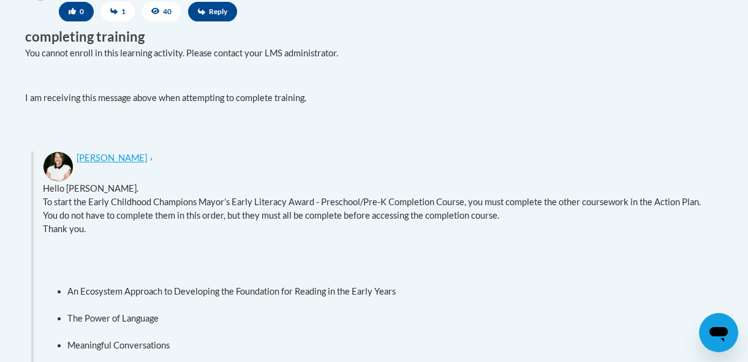
click at [149, 236] on p "Hello Deneice. To start the Early Childhood Champions Mayor’s Early Literacy Aw…" at bounding box center [378, 209] width 671 height 54
click at [159, 236] on p "Hello Deneice. To start the Early Childhood Champions Mayor’s Early Literacy Aw…" at bounding box center [378, 209] width 671 height 54
click at [208, 236] on p "Hello Deneice. To start the Early Childhood Champions Mayor’s Early Literacy Aw…" at bounding box center [378, 209] width 671 height 54
click at [220, 236] on p "Hello Deneice. To start the Early Childhood Champions Mayor’s Early Literacy Aw…" at bounding box center [378, 209] width 671 height 54
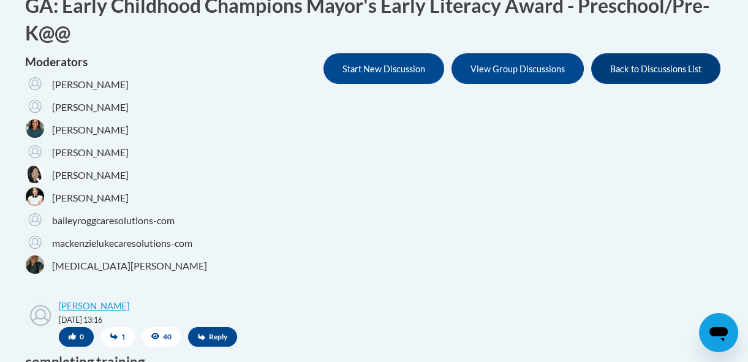
scroll to position [277, 0]
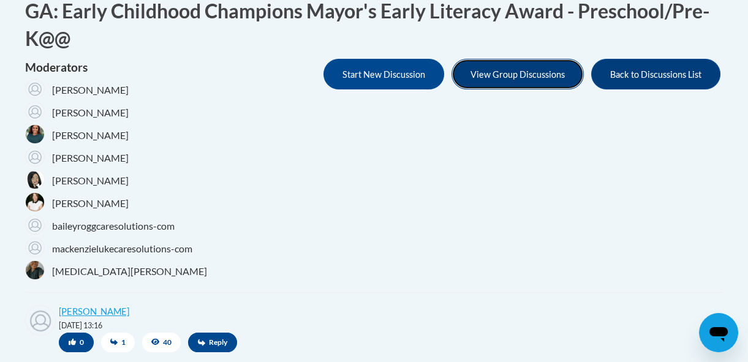
click at [501, 78] on button "View Group Discussions" at bounding box center [517, 74] width 132 height 31
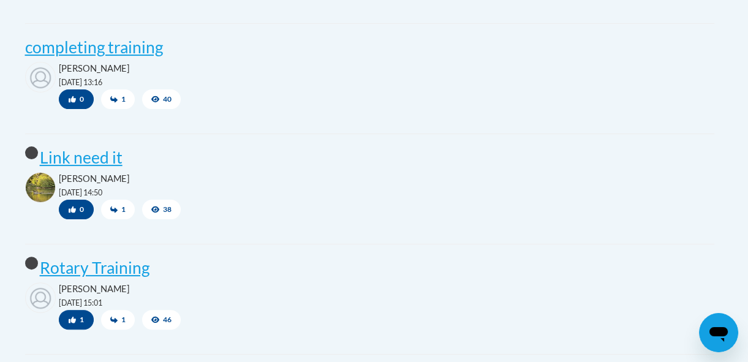
scroll to position [784, 0]
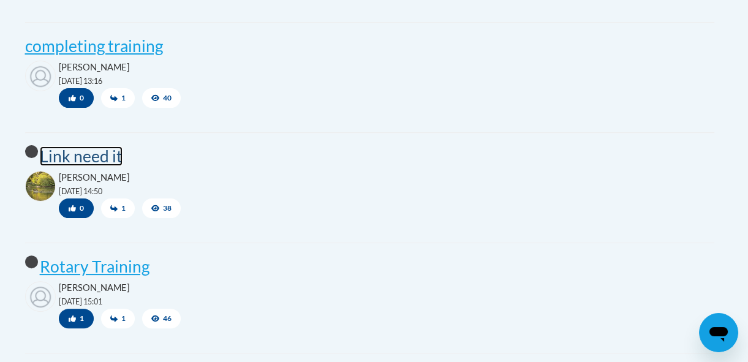
click at [102, 166] on post "Link need it" at bounding box center [81, 156] width 83 height 20
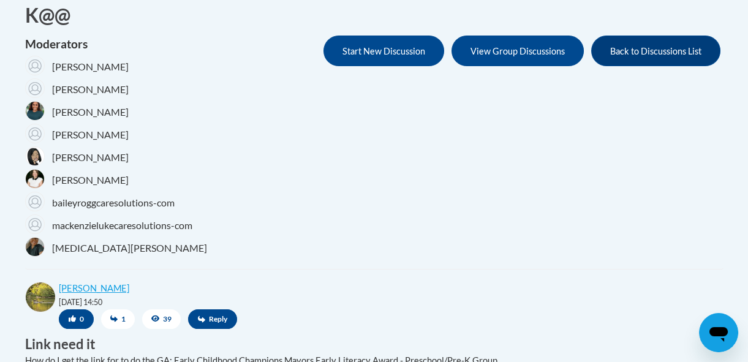
scroll to position [296, 0]
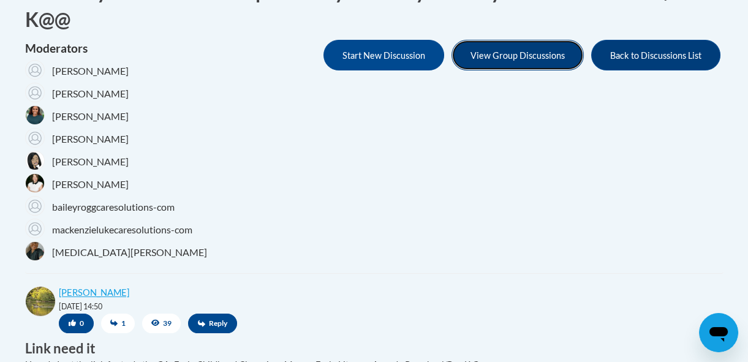
click at [514, 58] on button "View Group Discussions" at bounding box center [517, 55] width 132 height 31
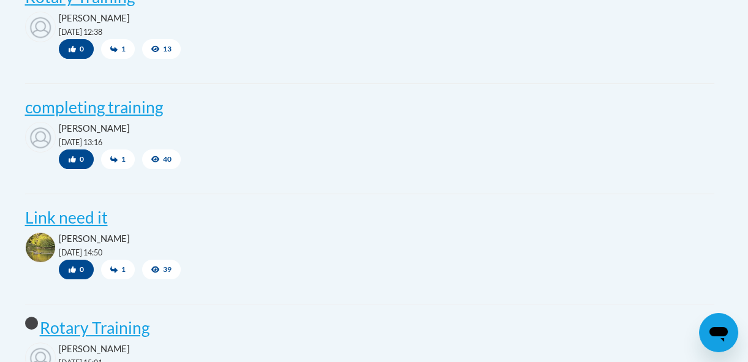
click at [298, 265] on div "[PERSON_NAME] [DATE] 14:50 0 1 39" at bounding box center [369, 257] width 689 height 50
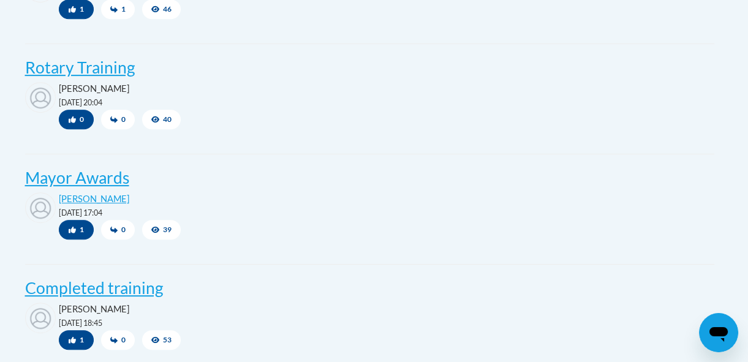
scroll to position [1094, 0]
click at [108, 187] on post "Mayor Awards" at bounding box center [77, 177] width 104 height 20
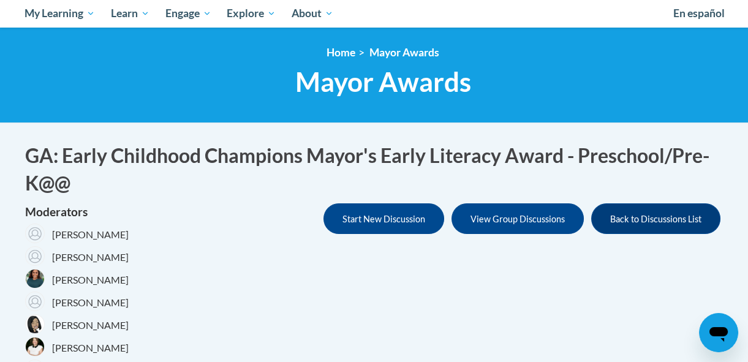
scroll to position [132, 0]
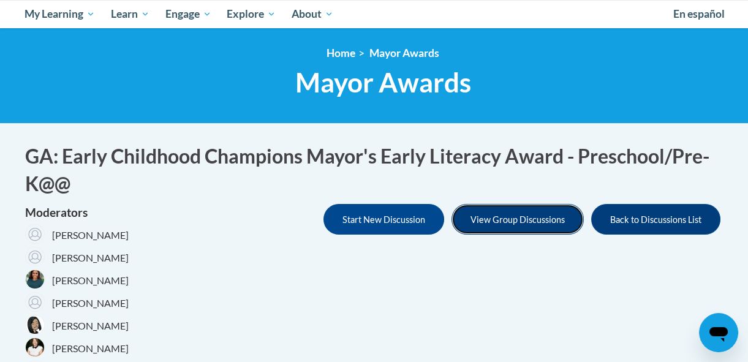
click at [505, 223] on button "View Group Discussions" at bounding box center [517, 219] width 132 height 31
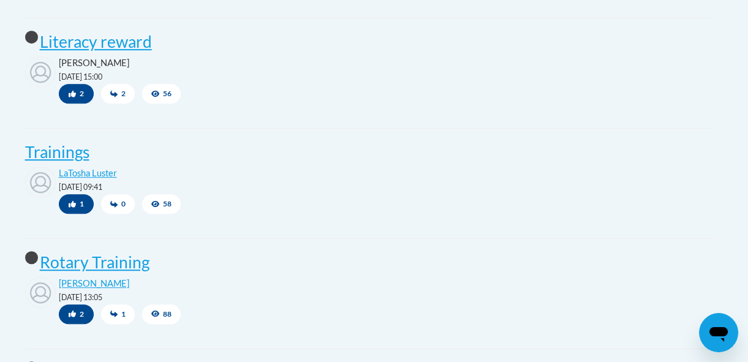
scroll to position [1452, 0]
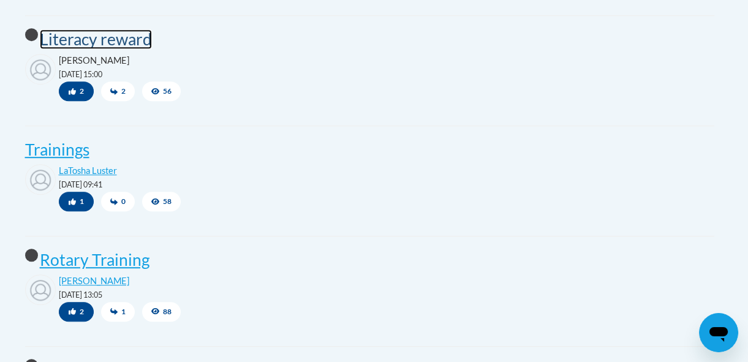
click at [133, 49] on post "Literacy reward" at bounding box center [96, 39] width 112 height 20
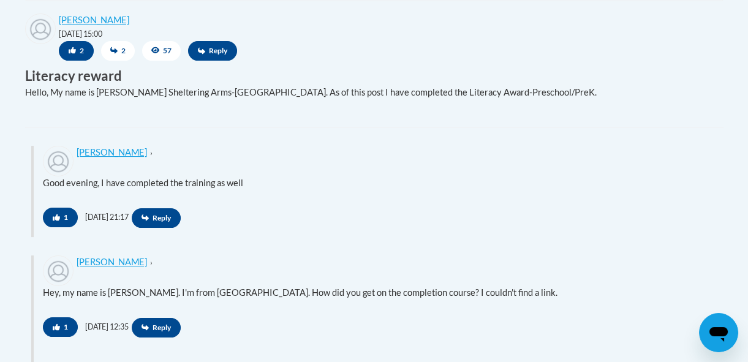
scroll to position [572, 0]
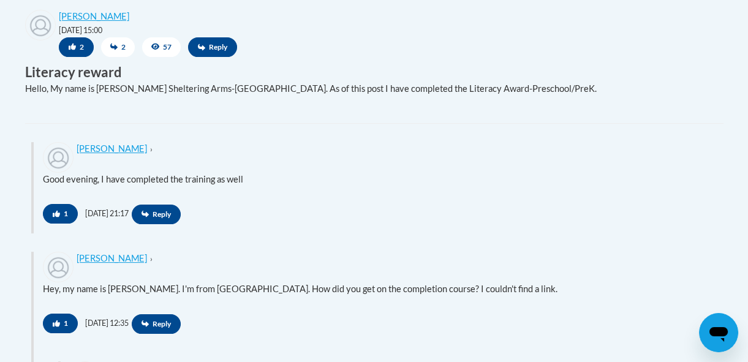
click at [354, 309] on div "Cheritha Smith › Hey, my name is Cheritha Smith. I'm from Sheltering Arms Model…" at bounding box center [378, 297] width 689 height 91
click at [366, 305] on div "Cheritha Smith › Hey, my name is Cheritha Smith. I'm from Sheltering Arms Model…" at bounding box center [378, 280] width 671 height 56
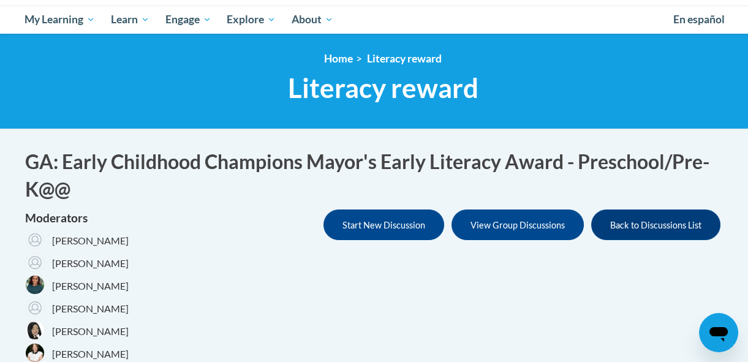
scroll to position [129, 0]
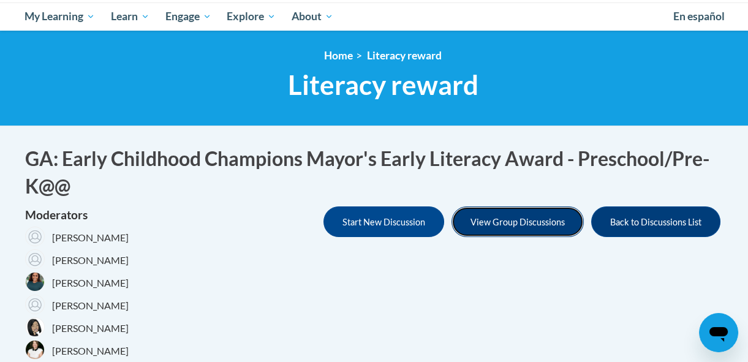
click at [525, 225] on button "View Group Discussions" at bounding box center [517, 221] width 132 height 31
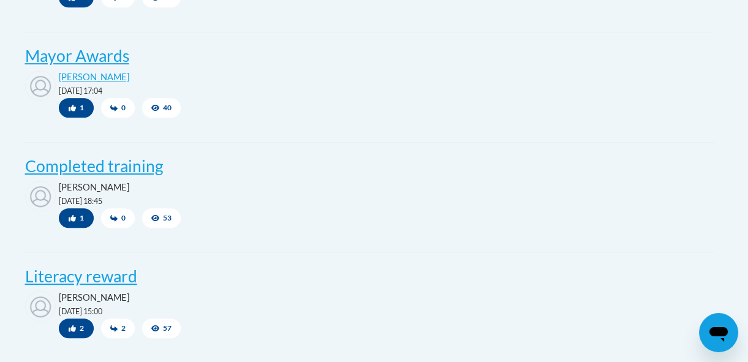
scroll to position [1218, 0]
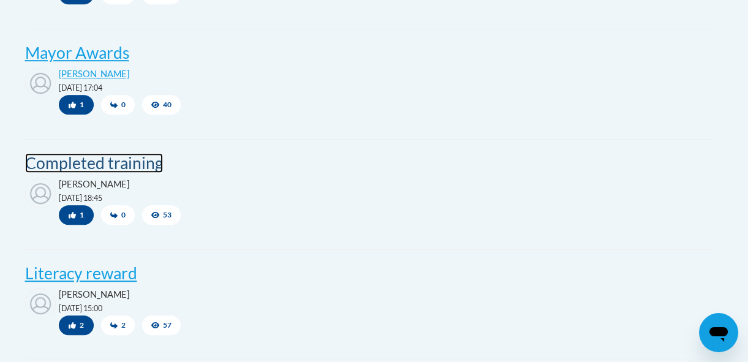
click at [141, 173] on post "Completed training" at bounding box center [94, 163] width 138 height 20
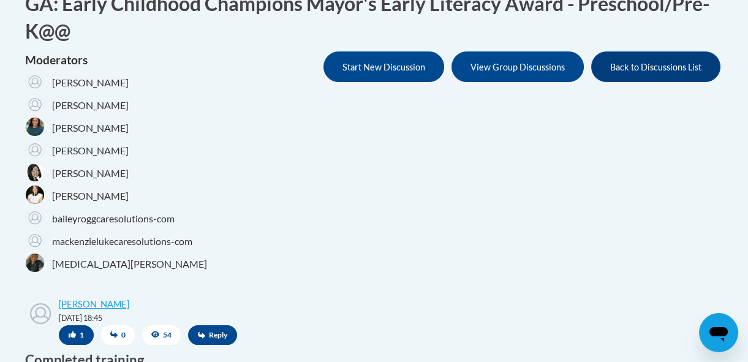
scroll to position [285, 0]
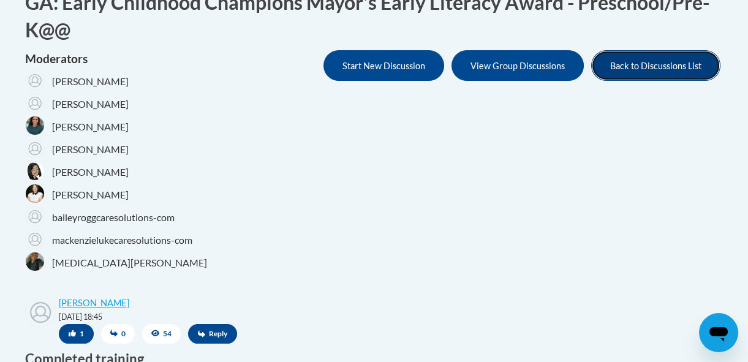
click at [657, 78] on button "Back to Discussions List" at bounding box center [655, 65] width 129 height 31
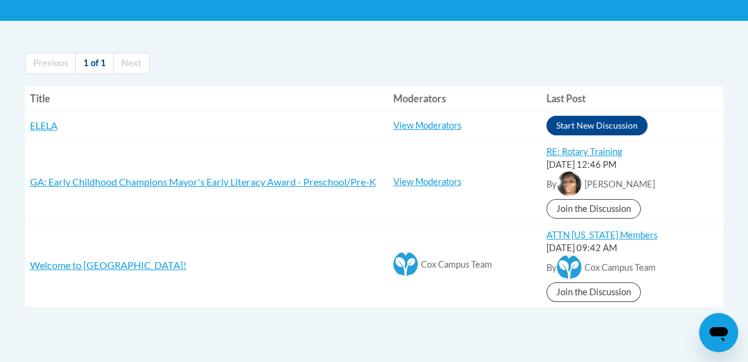
scroll to position [231, 0]
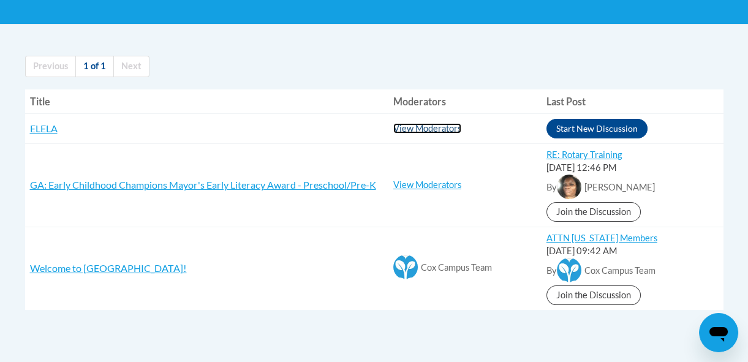
click at [426, 130] on link "View Moderators" at bounding box center [427, 128] width 68 height 10
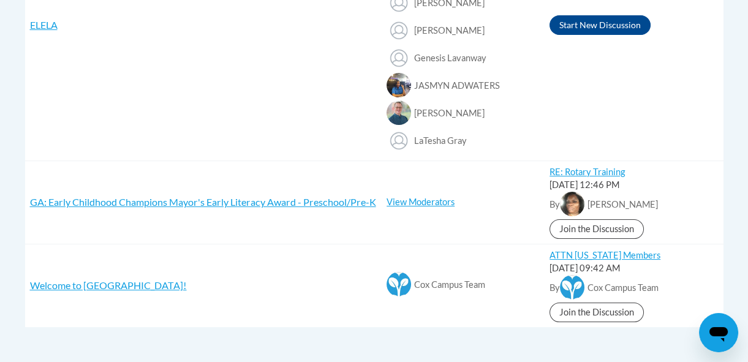
scroll to position [456, 0]
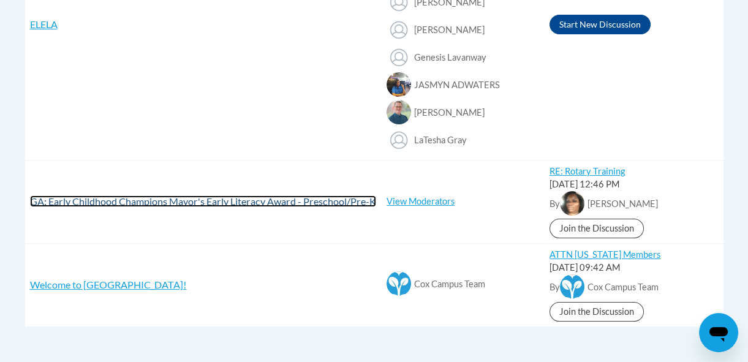
click at [317, 205] on span "GA: Early Childhood Champions Mayor's Early Literacy Award - Preschool/Pre-K" at bounding box center [203, 201] width 346 height 12
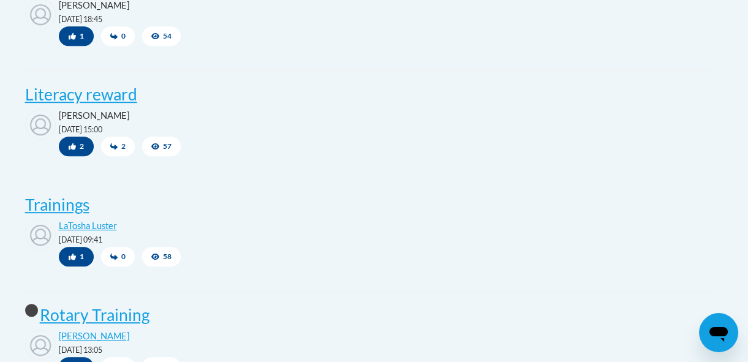
scroll to position [1401, 0]
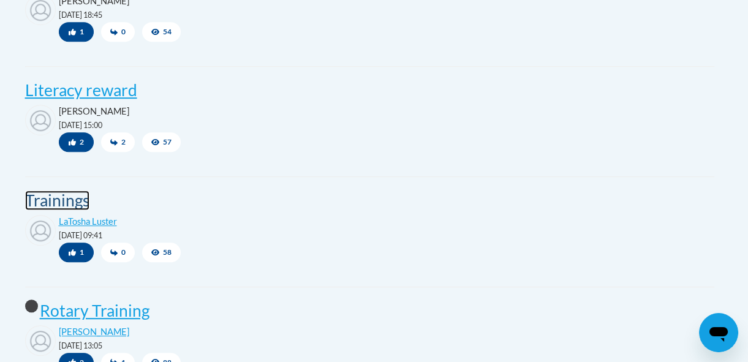
click at [70, 210] on post "Trainings" at bounding box center [57, 200] width 64 height 20
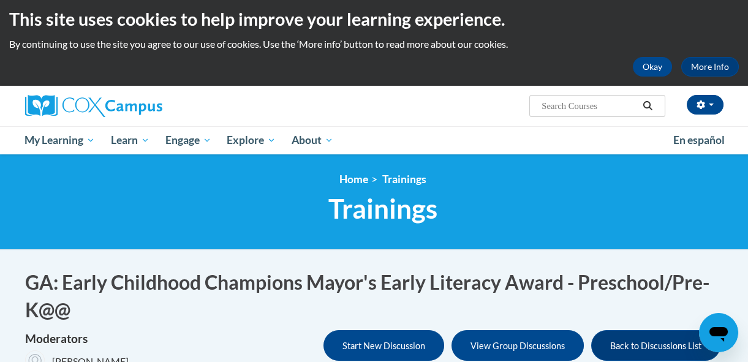
scroll to position [5, 0]
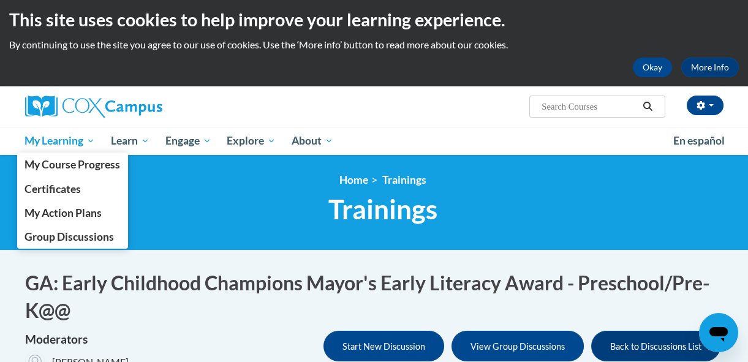
click at [88, 146] on span "My Learning" at bounding box center [59, 140] width 70 height 15
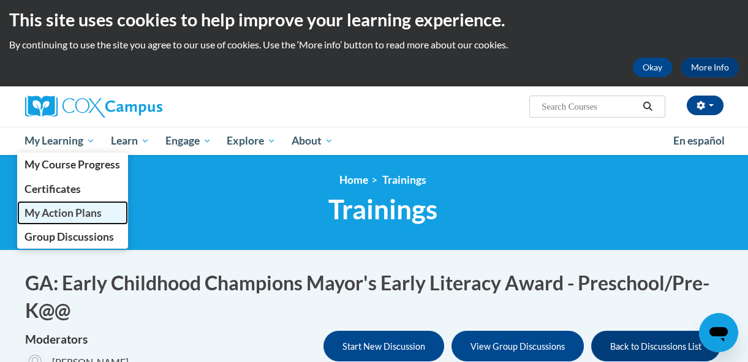
click at [89, 213] on span "My Action Plans" at bounding box center [62, 212] width 77 height 13
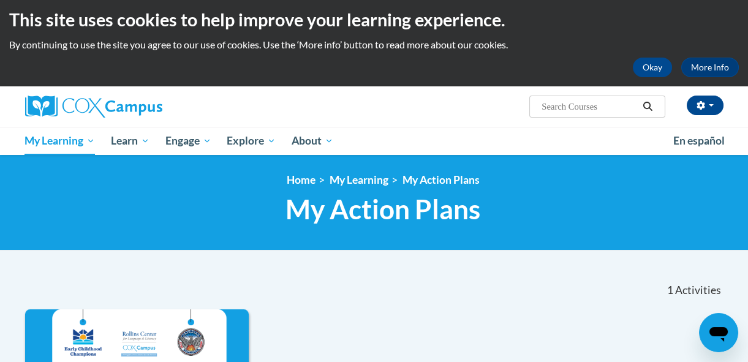
scroll to position [1, 0]
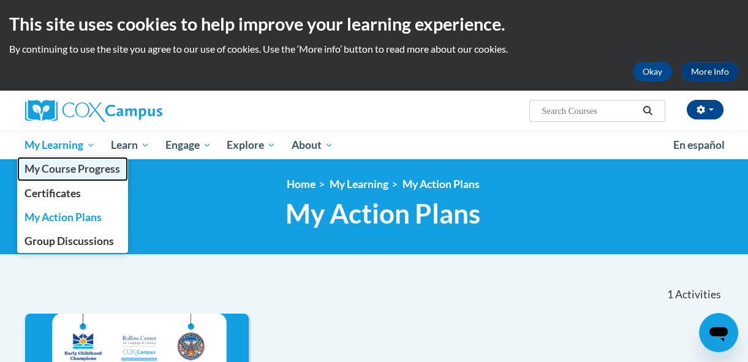
click at [83, 158] on link "My Course Progress" at bounding box center [72, 169] width 111 height 24
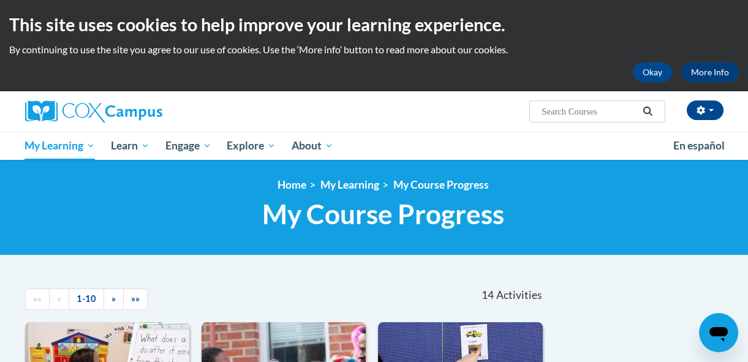
scroll to position [4, 0]
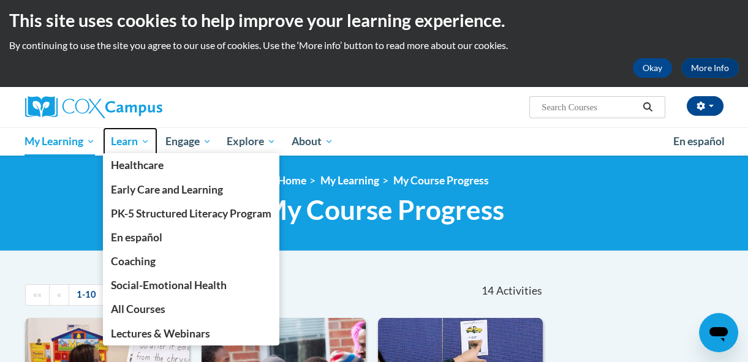
click at [143, 142] on span "Learn" at bounding box center [130, 141] width 39 height 15
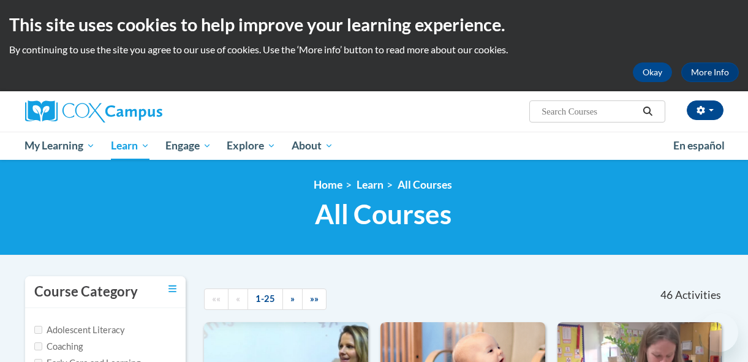
scroll to position [144, 0]
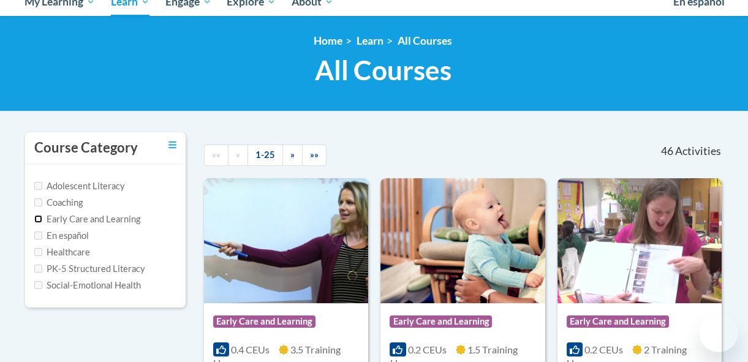
click at [40, 220] on input "Early Care and Learning" at bounding box center [38, 219] width 8 height 8
checkbox input "true"
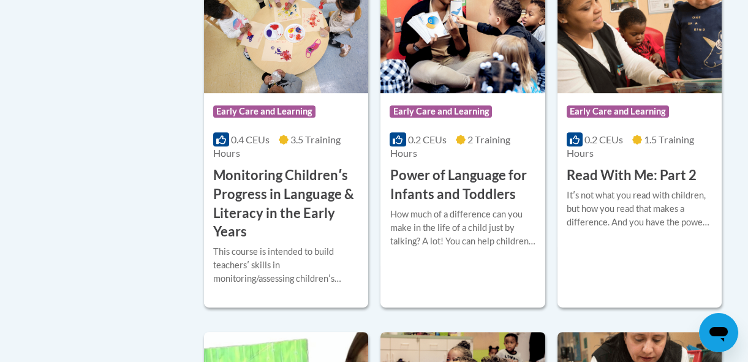
scroll to position [1093, 0]
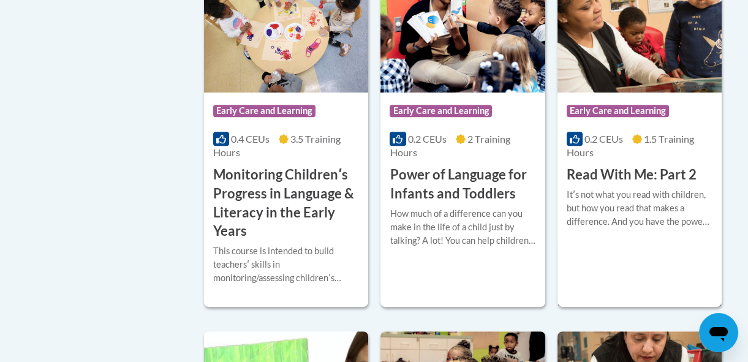
click at [655, 198] on div "Itʹs not what you read with children, but how you read that makes a difference.…" at bounding box center [639, 208] width 146 height 40
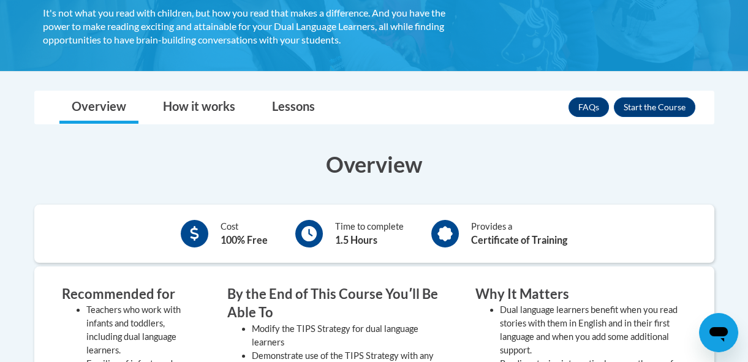
scroll to position [251, 0]
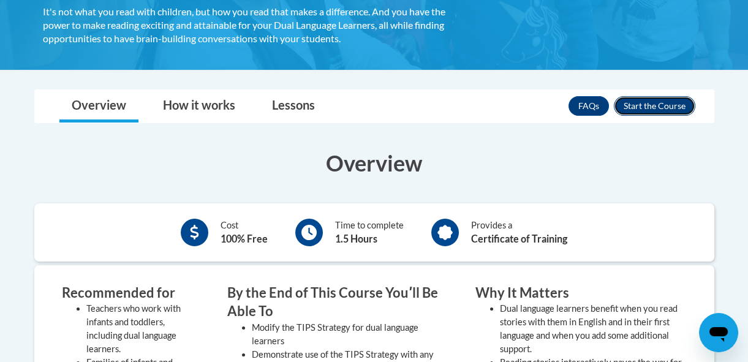
click at [650, 113] on button "Enroll" at bounding box center [654, 106] width 81 height 20
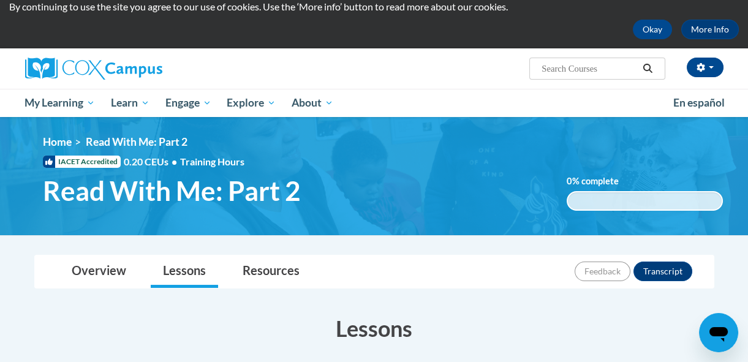
scroll to position [40, 0]
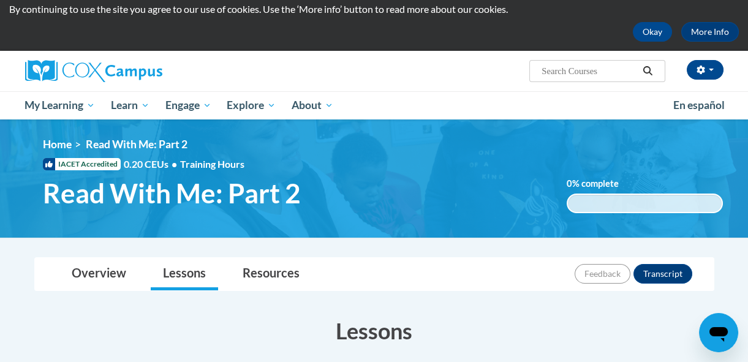
click at [558, 77] on input "Search..." at bounding box center [589, 71] width 98 height 15
click at [544, 78] on input "Search..." at bounding box center [589, 71] width 98 height 15
type input "Read with Me 1"
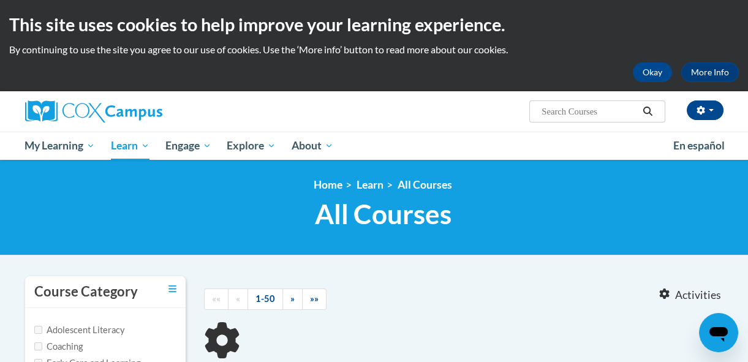
type input "Read with Me 1"
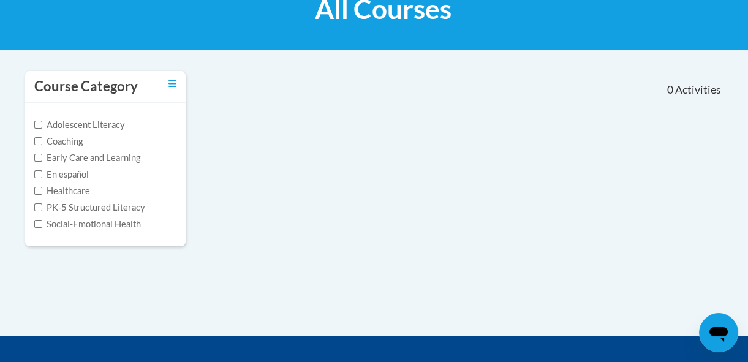
scroll to position [211, 0]
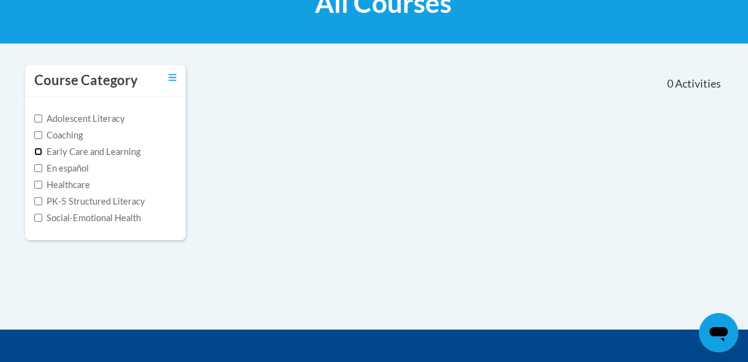
click at [36, 152] on input "Early Care and Learning" at bounding box center [38, 152] width 8 height 8
checkbox input "true"
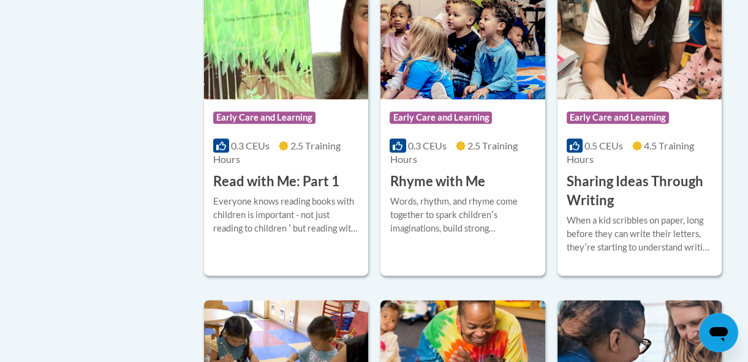
scroll to position [1452, 0]
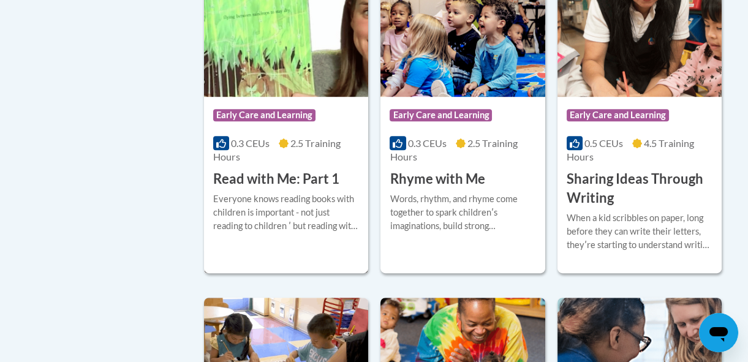
click at [319, 201] on div "Everyone knows reading books with children is important - not just reading to c…" at bounding box center [286, 212] width 146 height 40
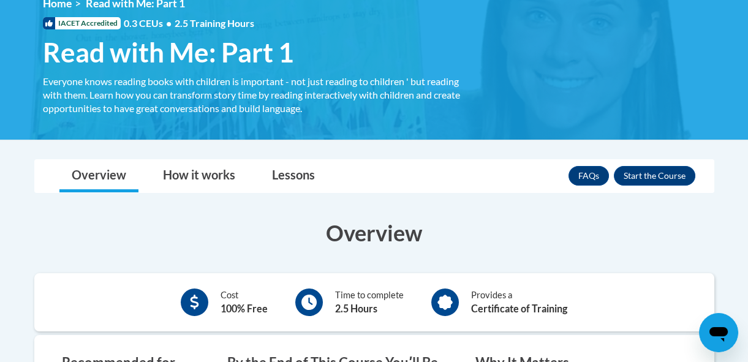
scroll to position [217, 0]
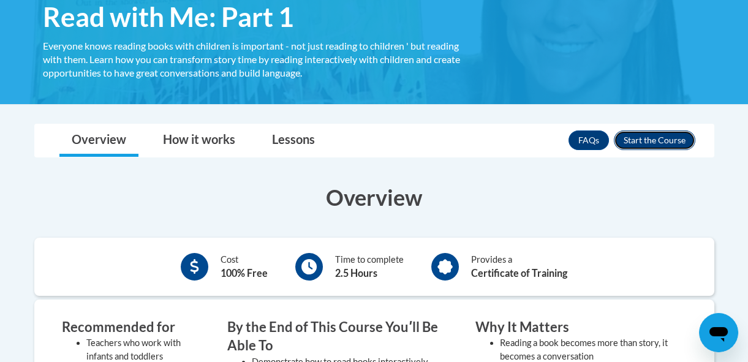
click at [655, 149] on button "Enroll" at bounding box center [654, 140] width 81 height 20
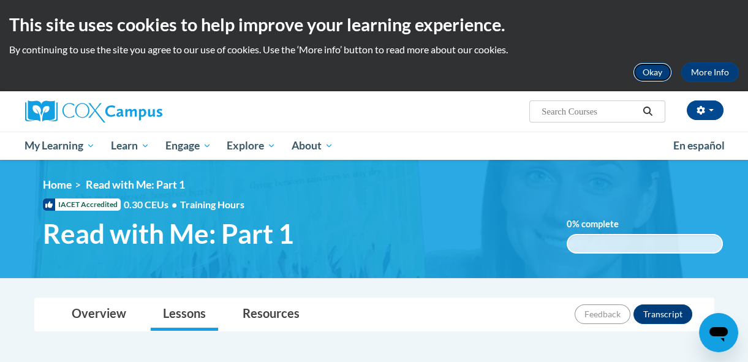
click at [655, 80] on button "Okay" at bounding box center [652, 72] width 39 height 20
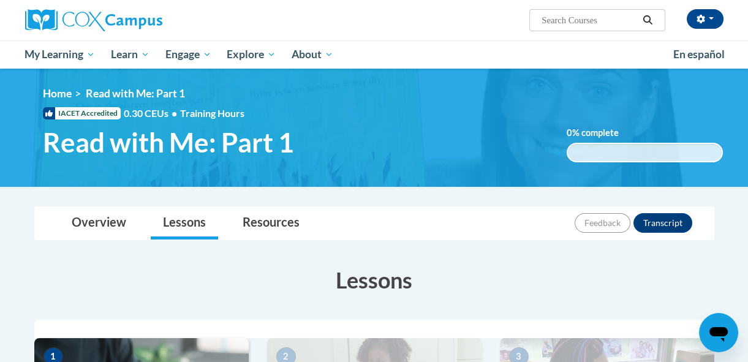
click at [580, 25] on input "Search..." at bounding box center [589, 20] width 98 height 15
type input "Talk with Me"
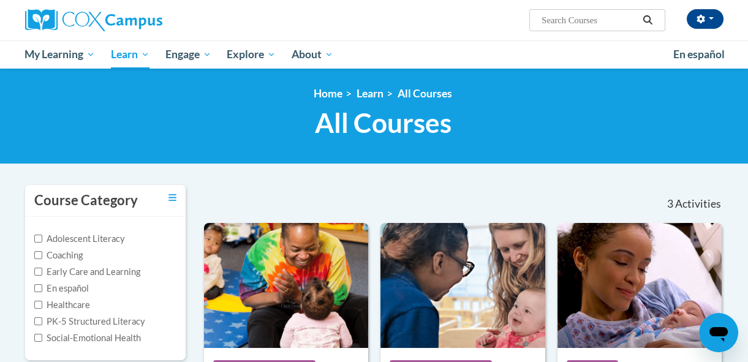
type input "Talk with Me"
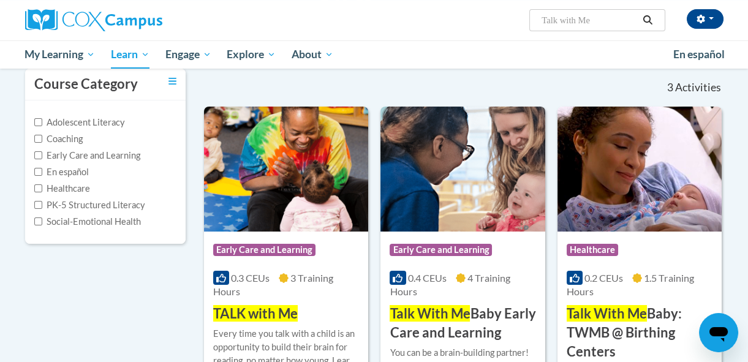
scroll to position [116, 0]
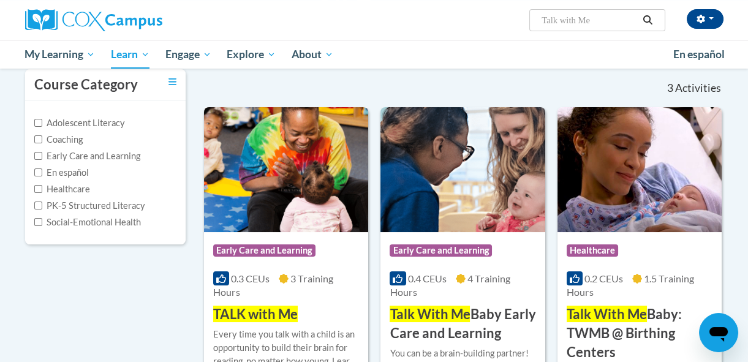
click at [313, 189] on img at bounding box center [286, 169] width 164 height 125
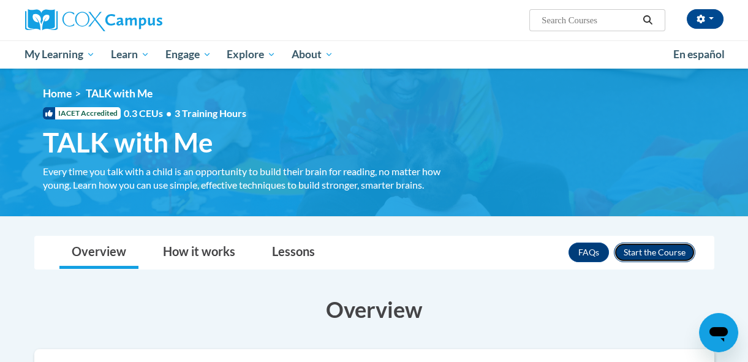
click at [648, 251] on button "Enroll" at bounding box center [654, 252] width 81 height 20
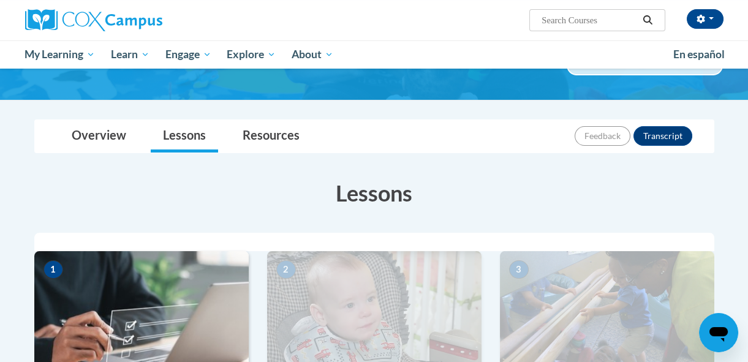
scroll to position [55, 0]
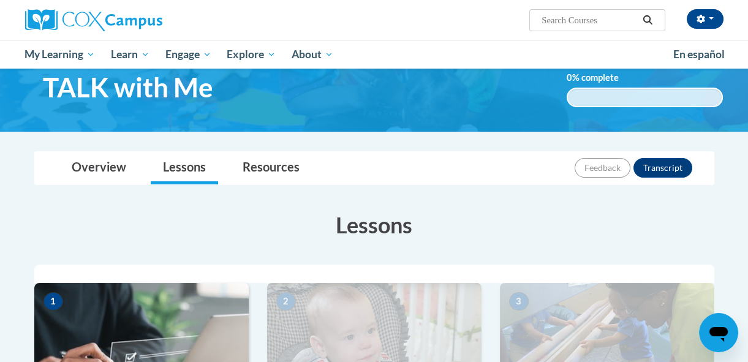
click at [268, 171] on link "Resources" at bounding box center [270, 168] width 81 height 32
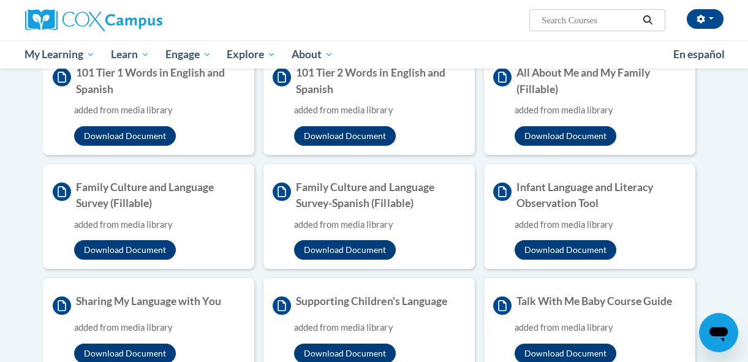
scroll to position [271, 0]
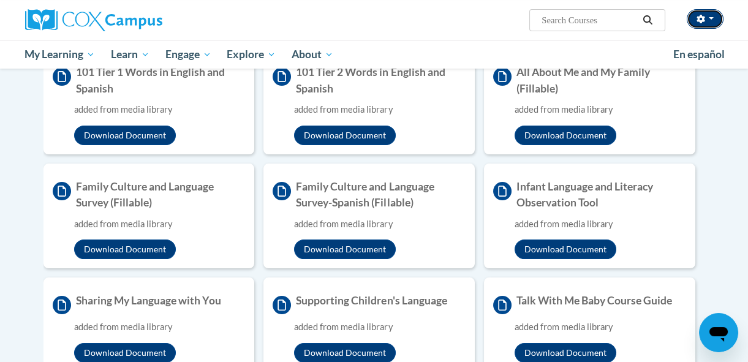
click at [710, 15] on button "button" at bounding box center [704, 19] width 37 height 20
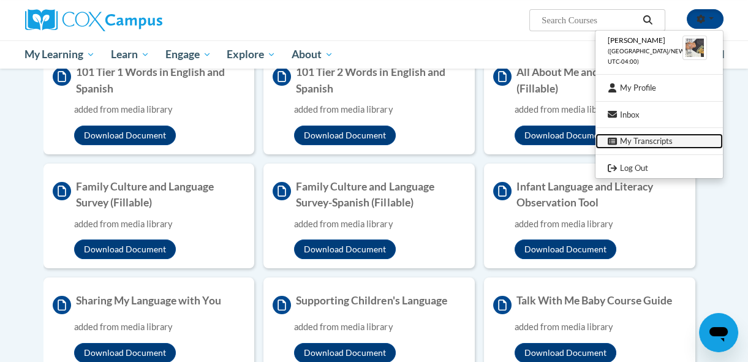
click at [642, 138] on link "My Transcripts" at bounding box center [658, 140] width 127 height 15
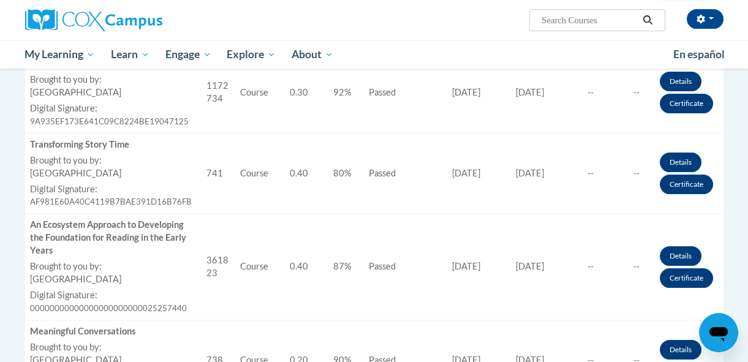
scroll to position [507, 0]
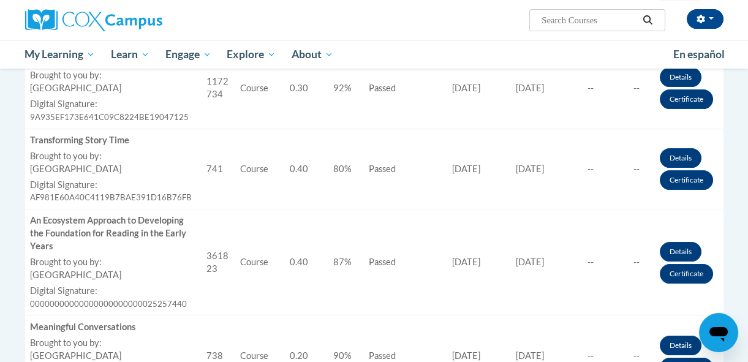
click at [312, 309] on td "CEUs Awarded 0.40" at bounding box center [298, 262] width 51 height 107
click at [325, 308] on td "Score 87%" at bounding box center [343, 262] width 36 height 107
click at [338, 306] on td "Score 87%" at bounding box center [343, 262] width 36 height 107
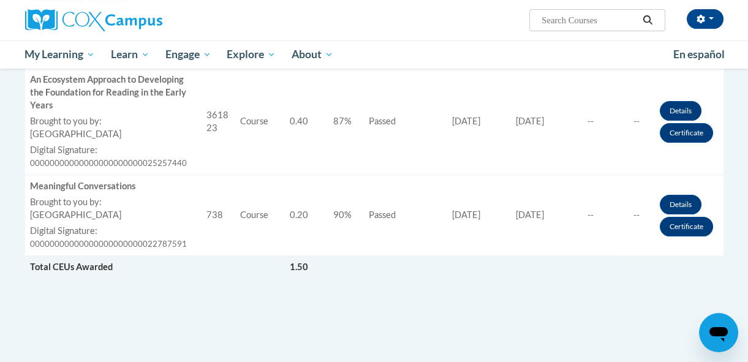
scroll to position [651, 0]
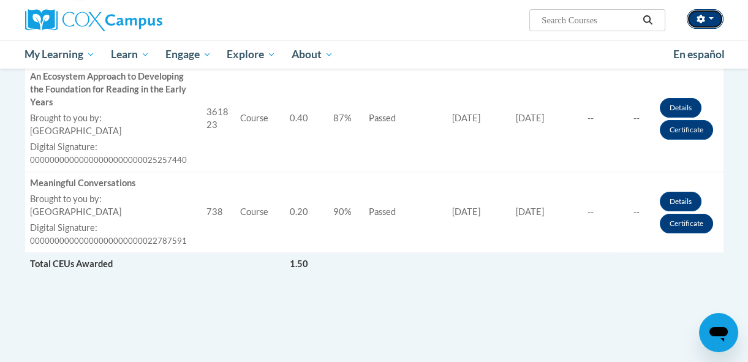
click at [706, 12] on button "button" at bounding box center [704, 19] width 37 height 20
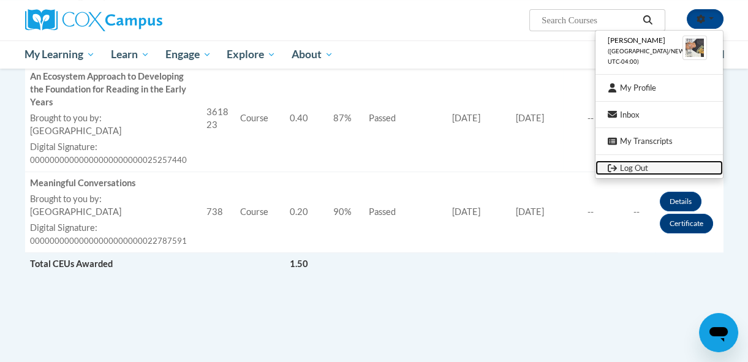
click at [632, 170] on link "Log Out" at bounding box center [658, 167] width 127 height 15
